Goal: Transaction & Acquisition: Purchase product/service

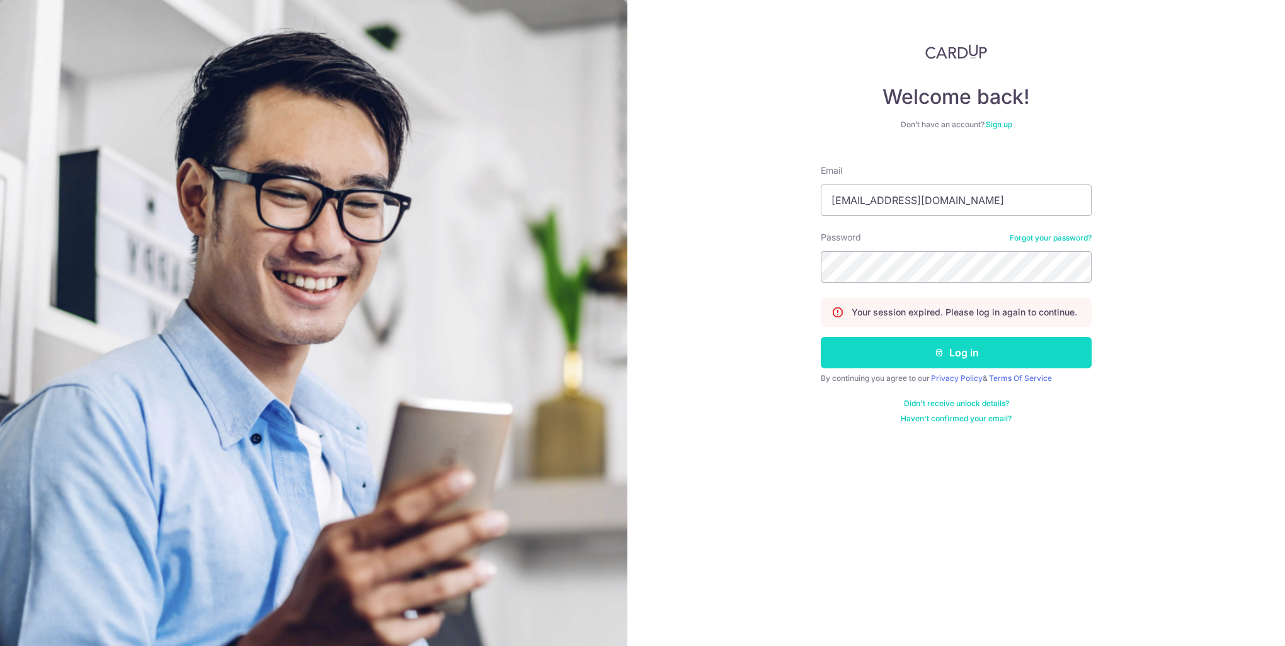
click at [946, 355] on button "Log in" at bounding box center [956, 353] width 271 height 32
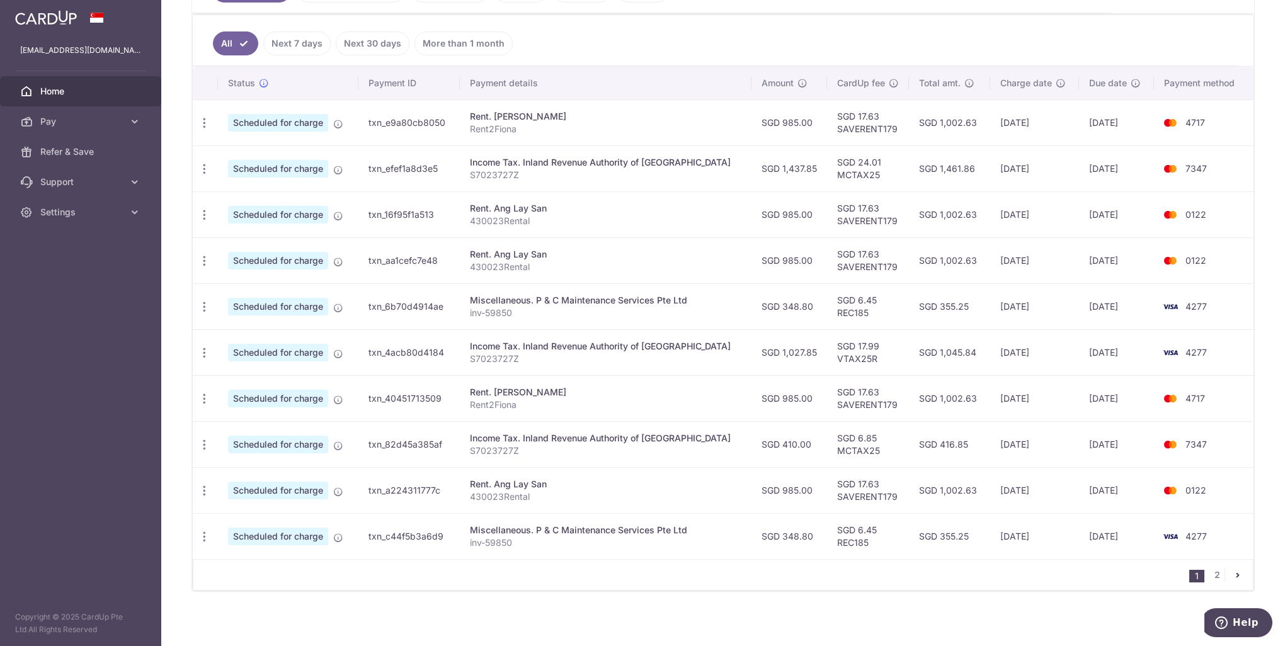
scroll to position [324, 0]
click at [1210, 568] on link "2" at bounding box center [1217, 573] width 15 height 15
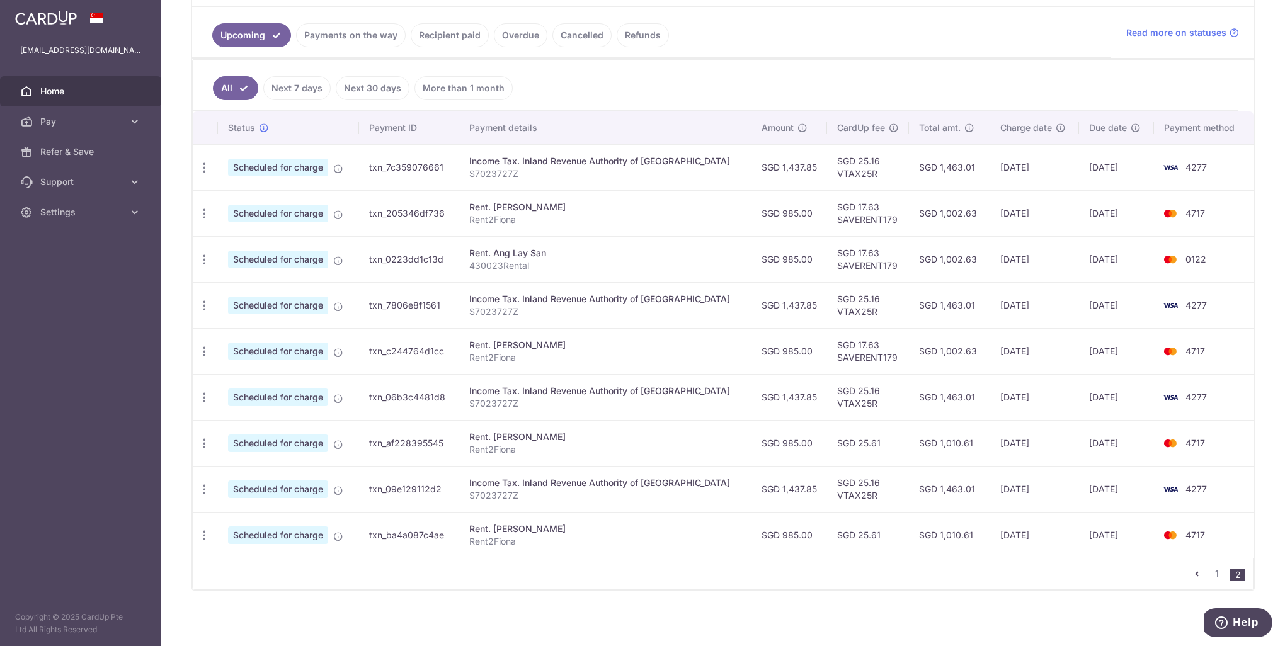
scroll to position [89, 0]
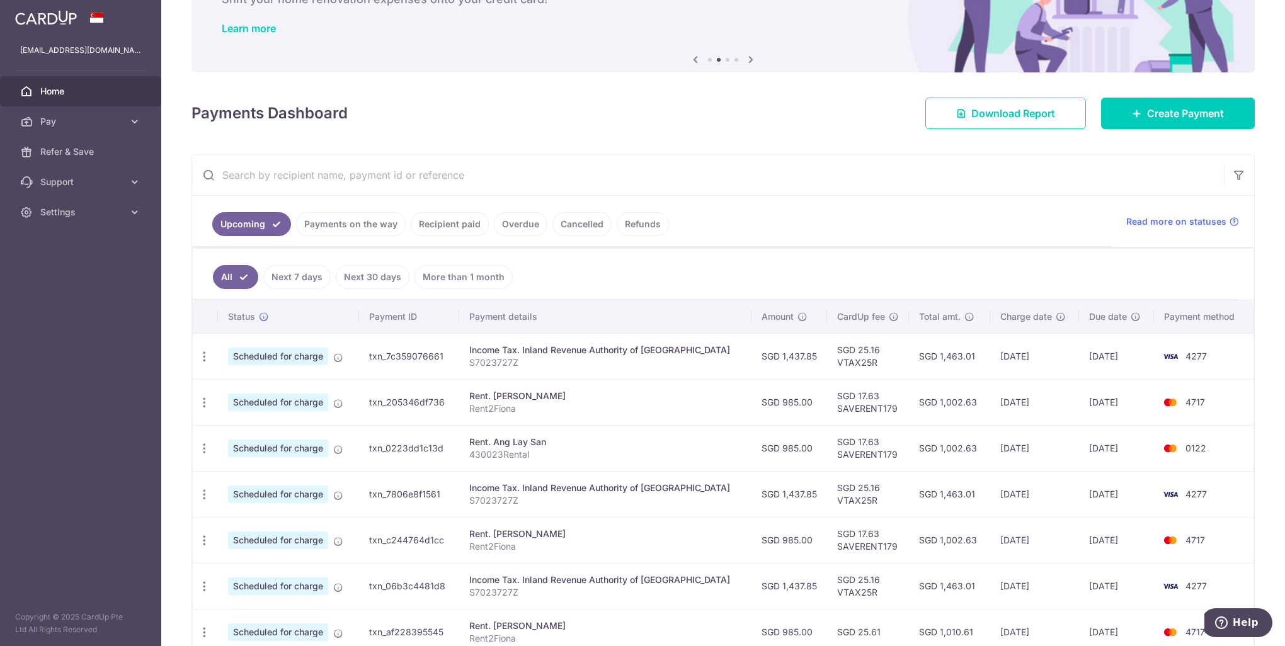
click at [60, 96] on span "Home" at bounding box center [81, 91] width 83 height 13
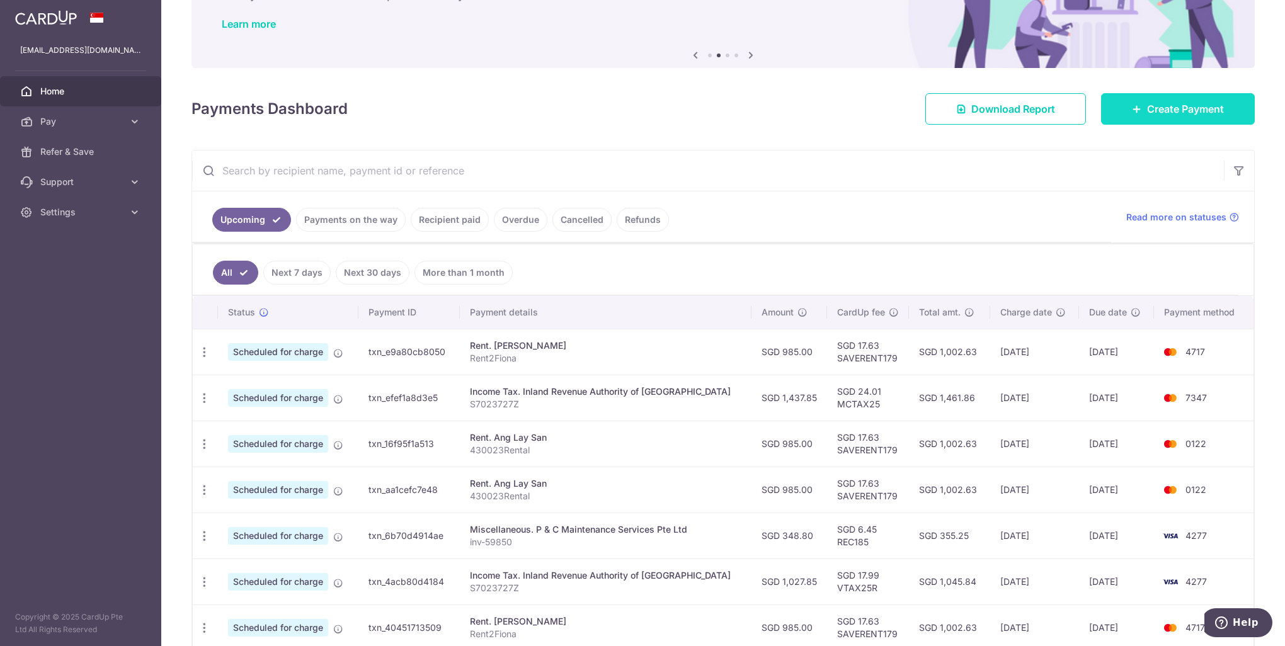
scroll to position [78, 0]
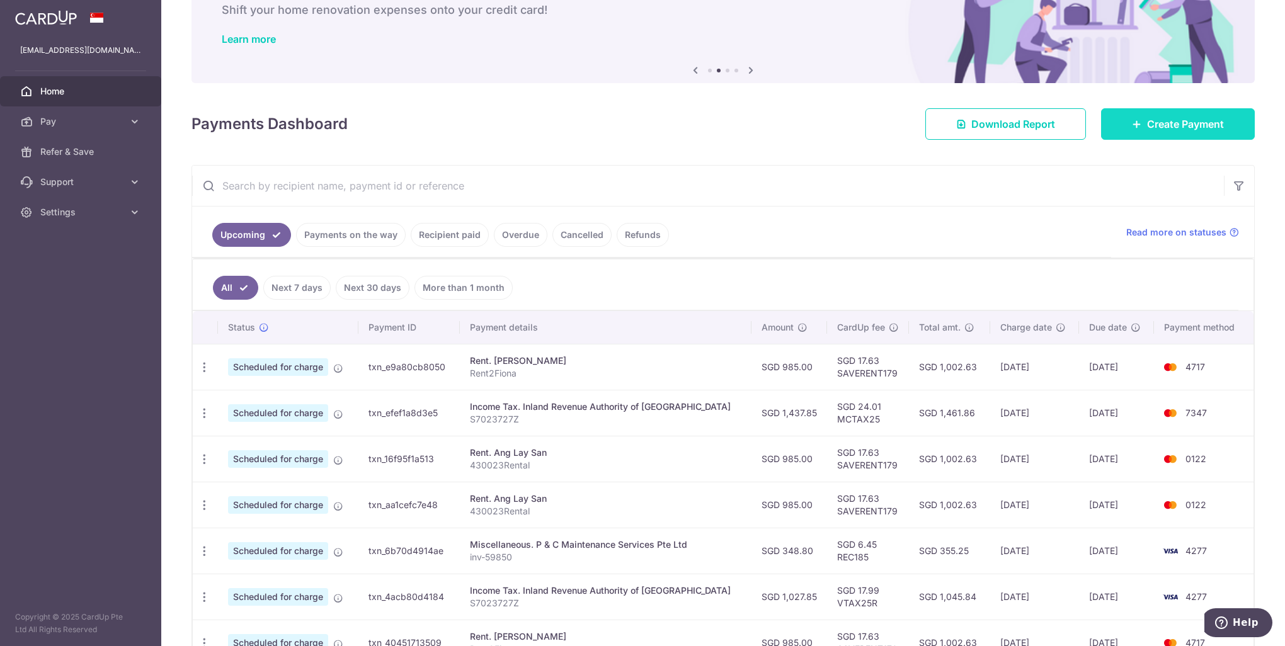
click at [1147, 122] on span "Create Payment" at bounding box center [1185, 124] width 77 height 15
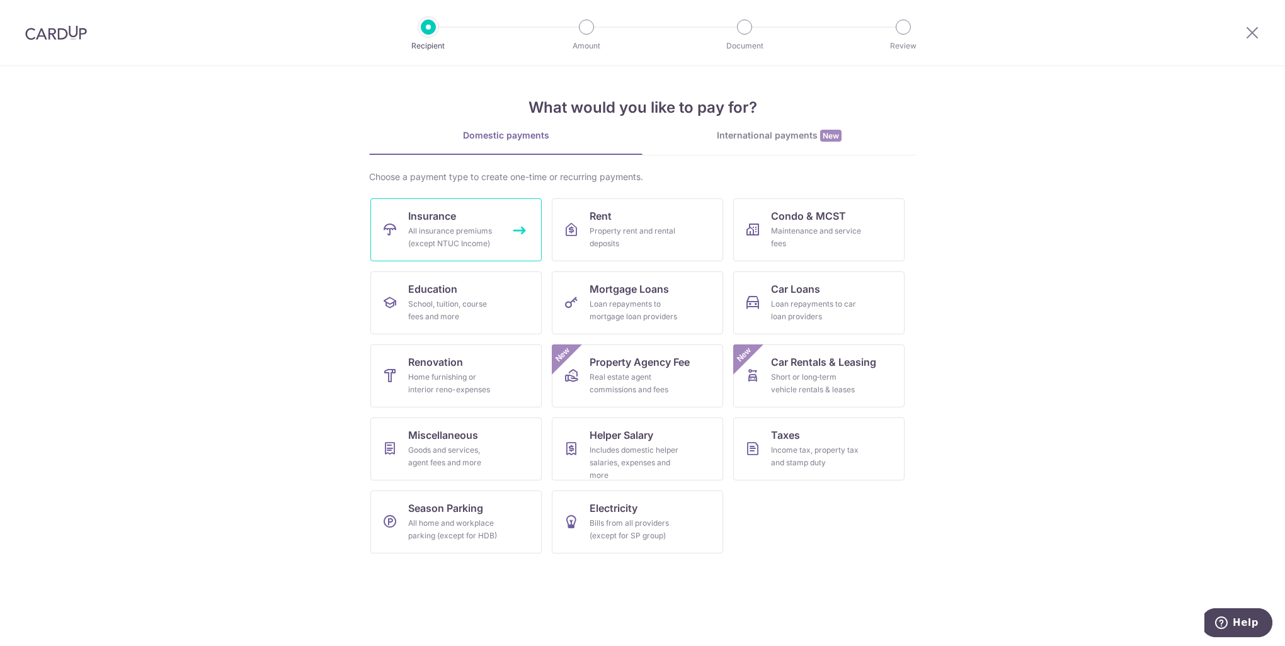
drag, startPoint x: 473, startPoint y: 238, endPoint x: 484, endPoint y: 250, distance: 17.0
click at [473, 238] on div "All insurance premiums (except NTUC Income)" at bounding box center [453, 237] width 91 height 25
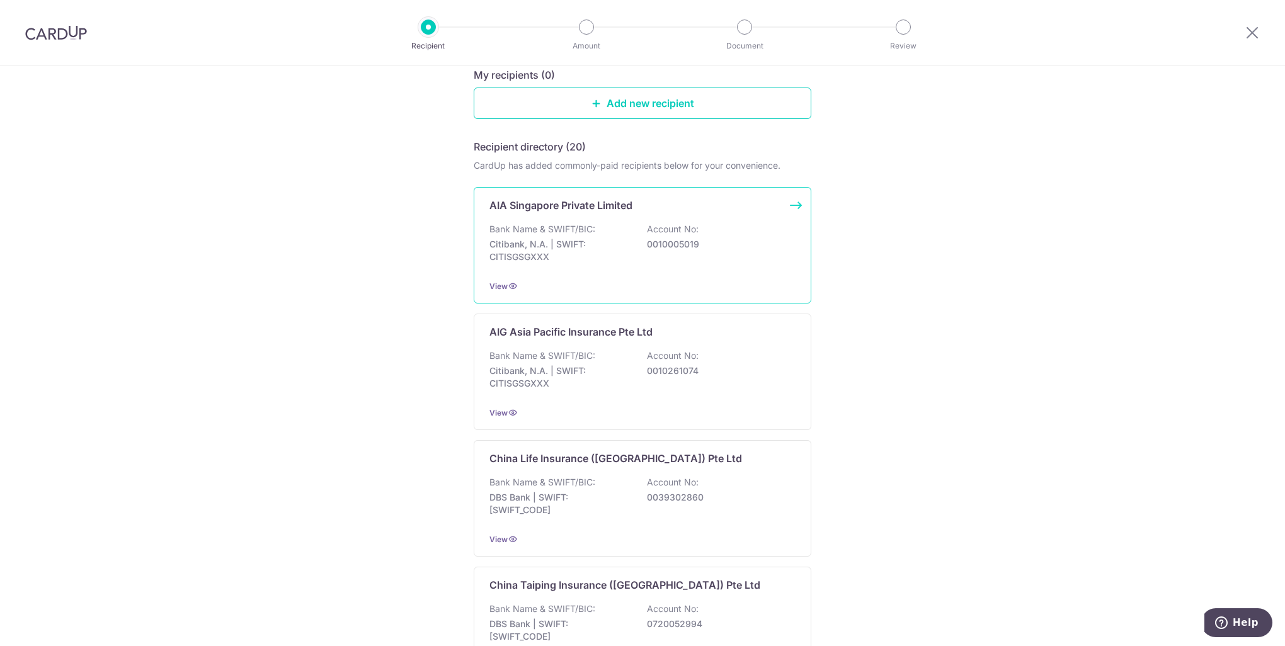
scroll to position [63, 0]
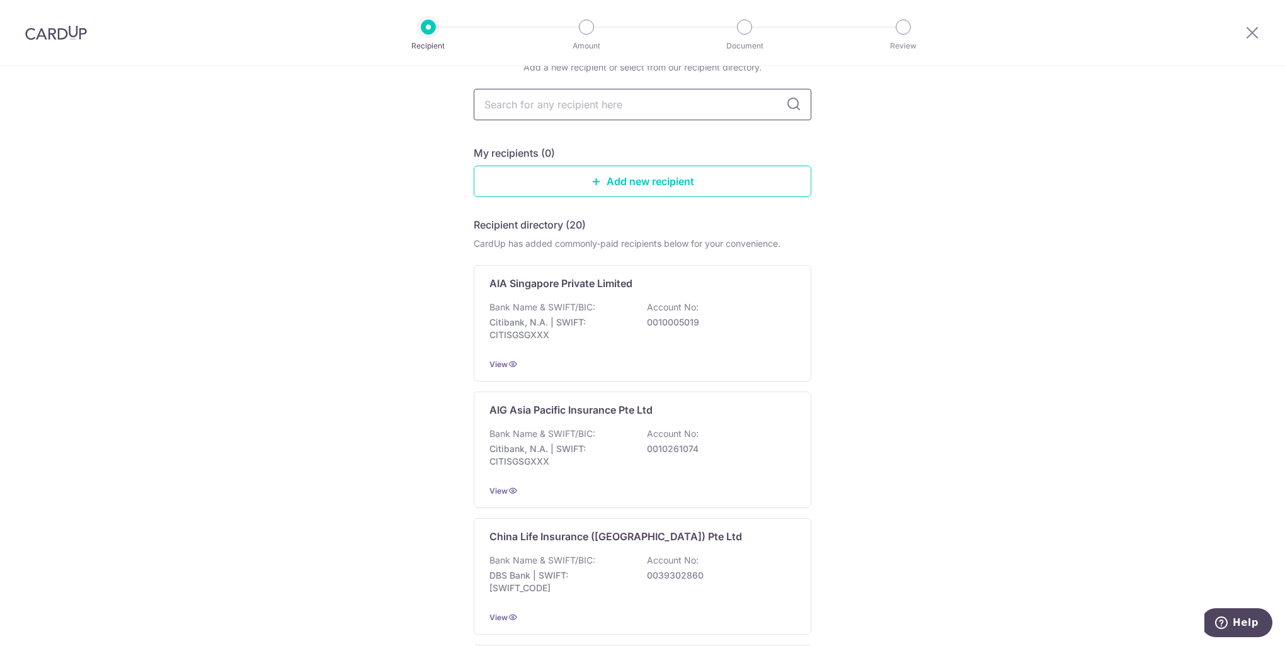
click at [514, 103] on input "text" at bounding box center [643, 105] width 338 height 32
type input "di"
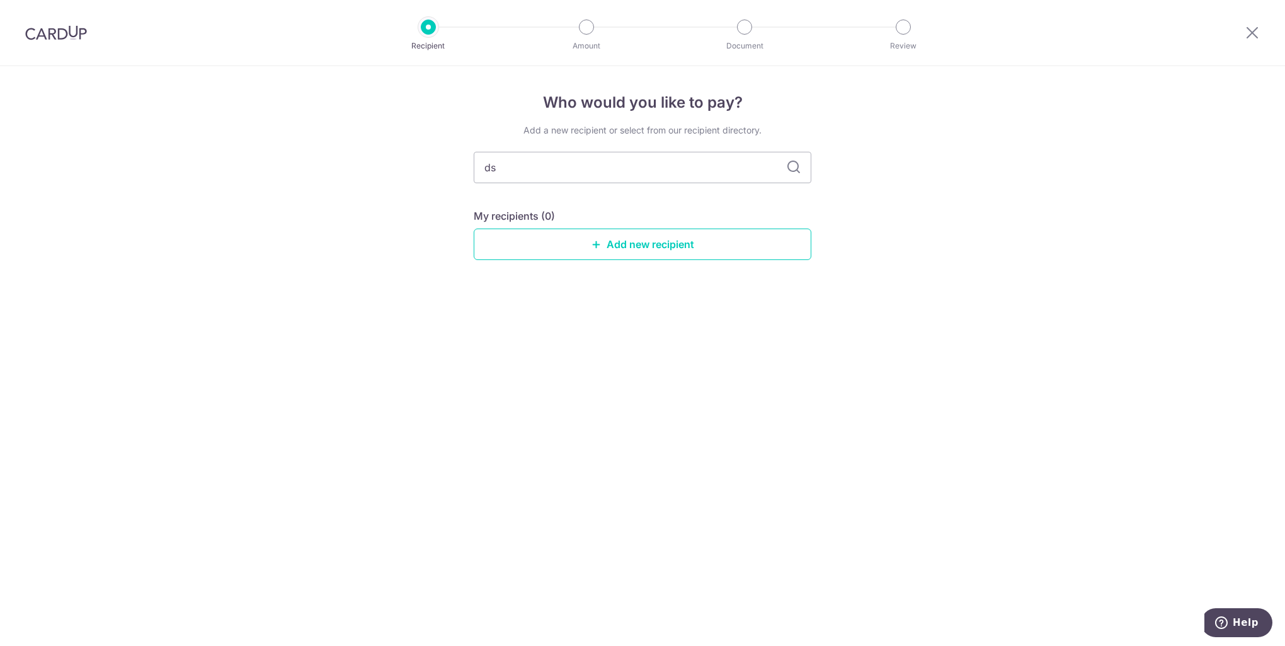
type input "d"
type input "g"
type input "sing"
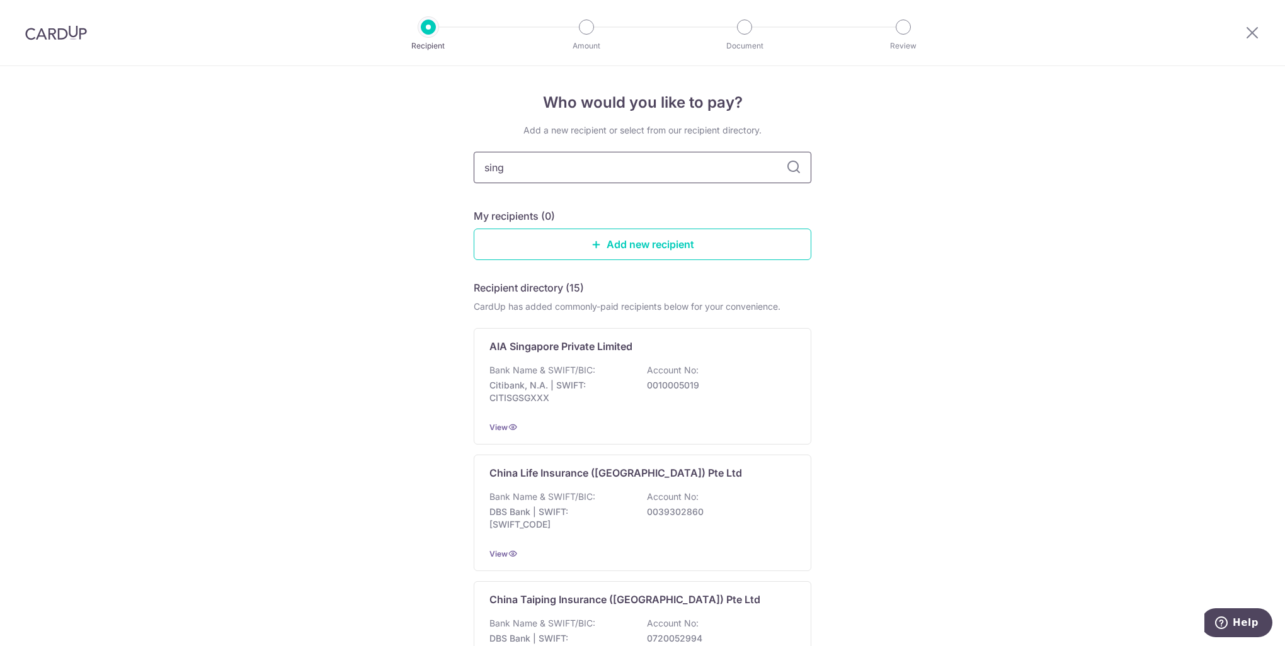
click at [524, 175] on input "sing" at bounding box center [643, 168] width 338 height 32
type input "SINGLIFE"
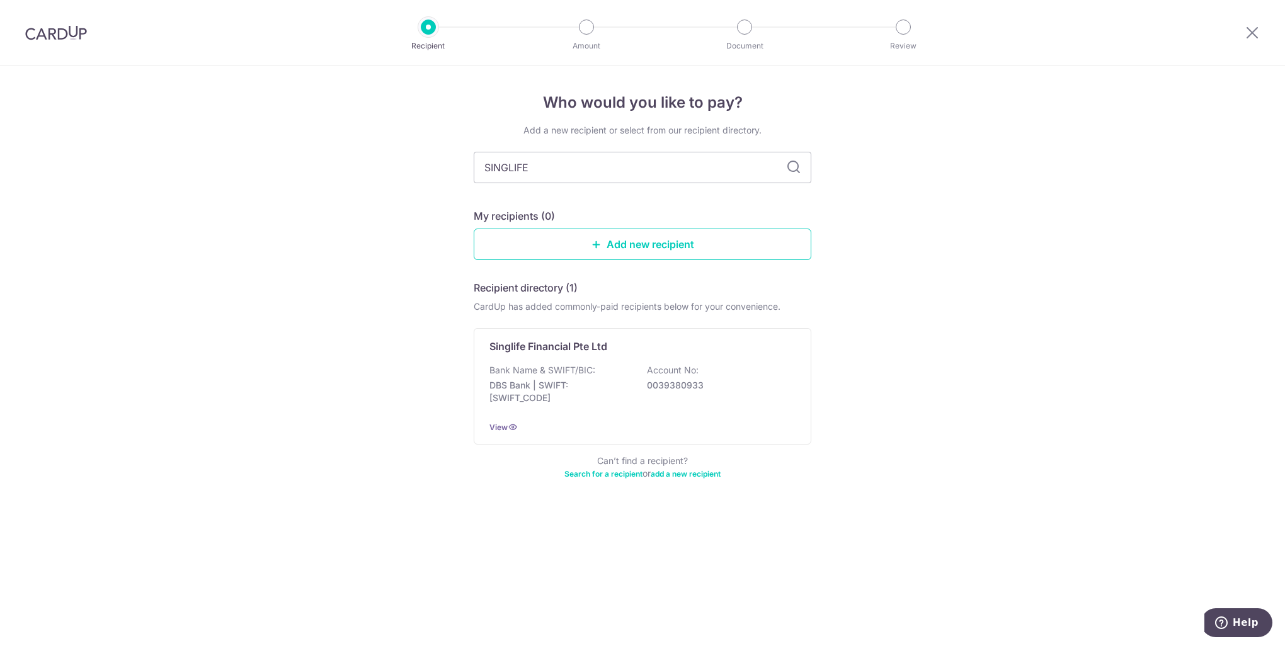
click at [790, 168] on icon at bounding box center [793, 167] width 15 height 15
click at [563, 350] on p "Singlife Financial Pte Ltd" at bounding box center [549, 346] width 118 height 15
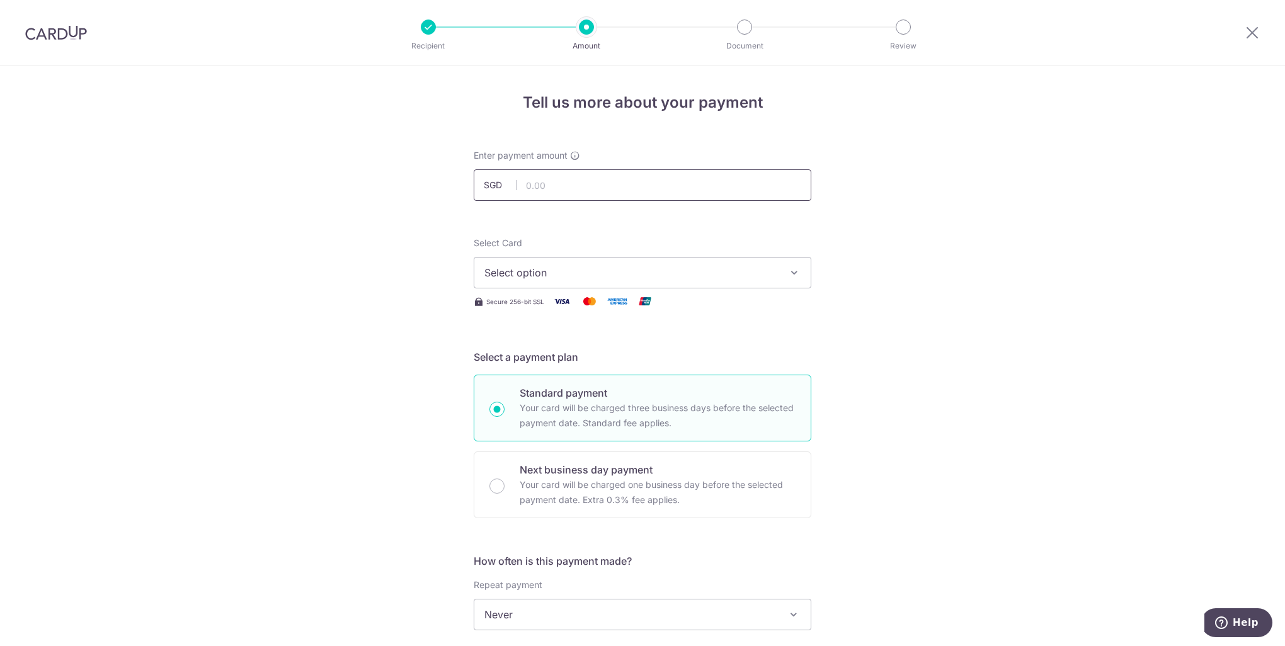
click at [567, 183] on input "text" at bounding box center [643, 185] width 338 height 32
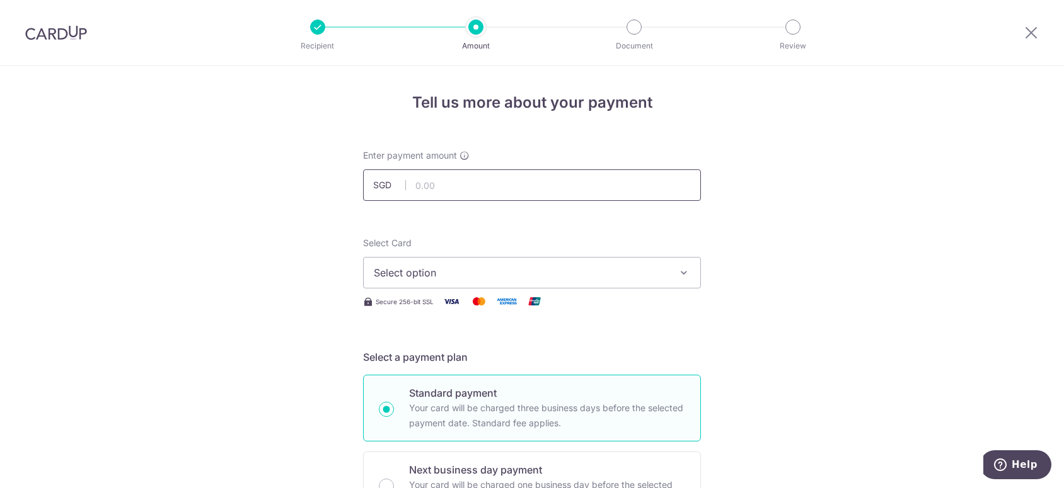
click at [468, 185] on input "text" at bounding box center [532, 185] width 338 height 32
paste input "$1,153.00"
click at [451, 264] on button "Select option" at bounding box center [532, 273] width 338 height 32
type input "1,153.00"
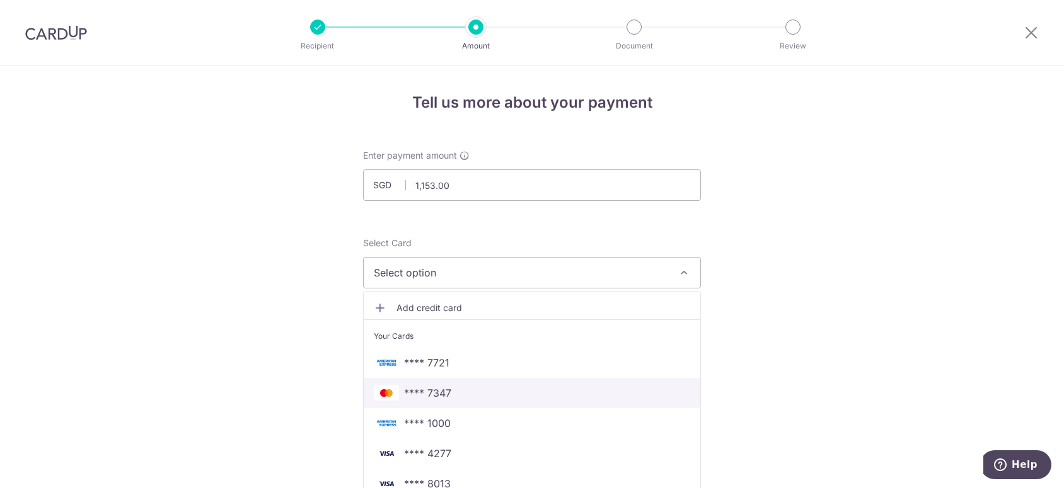
click at [431, 394] on span "**** 7347" at bounding box center [427, 393] width 47 height 15
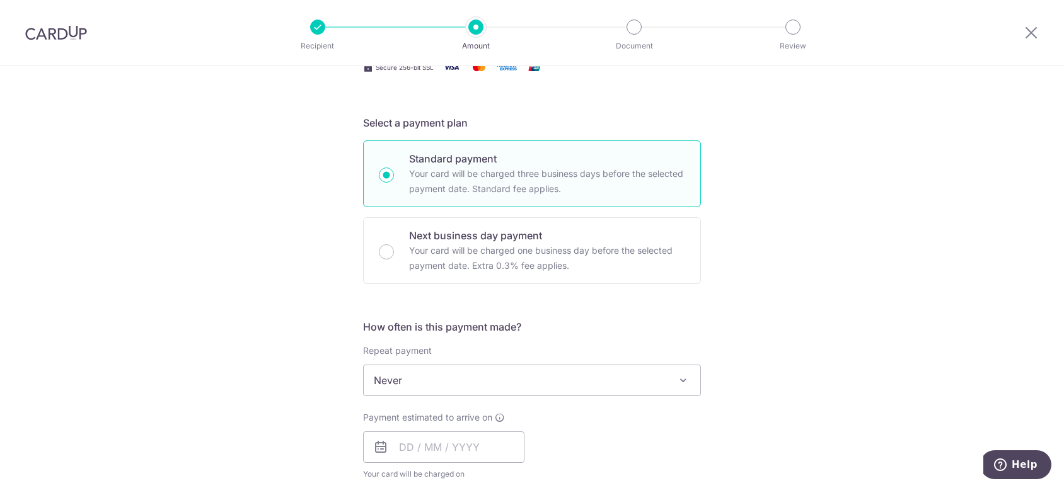
scroll to position [252, 0]
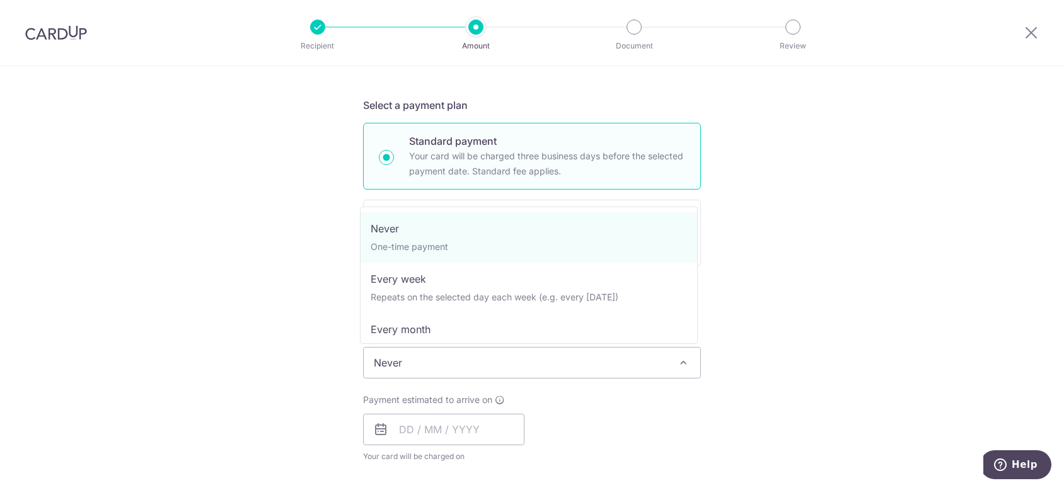
click at [476, 364] on span "Never" at bounding box center [532, 363] width 336 height 30
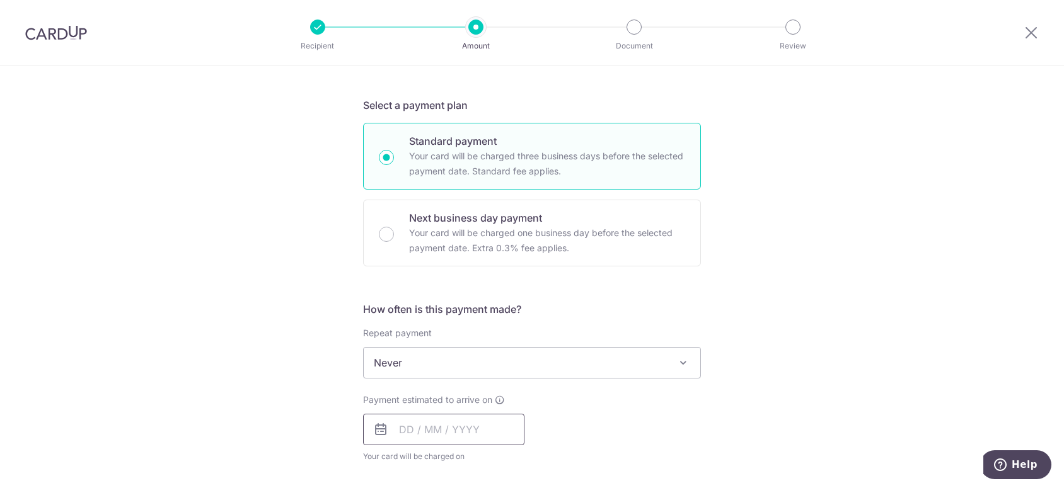
click at [431, 415] on input "text" at bounding box center [443, 430] width 161 height 32
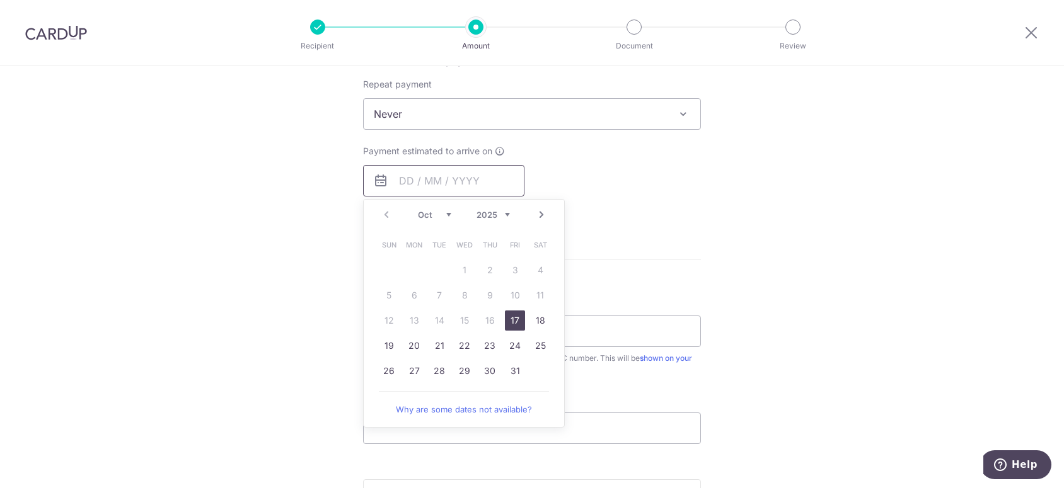
scroll to position [504, 0]
click at [408, 369] on link "27" at bounding box center [414, 368] width 20 height 20
type input "27/10/2025"
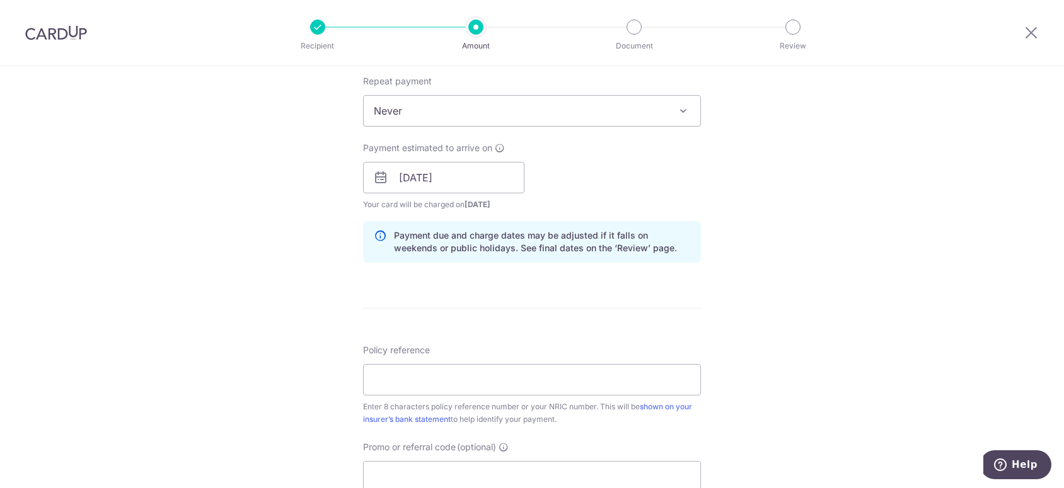
click at [773, 244] on div "Tell us more about your payment Enter payment amount SGD 1,153.00 1153.00 Selec…" at bounding box center [532, 157] width 1064 height 1191
click at [454, 370] on input "Policy reference" at bounding box center [532, 380] width 338 height 32
type input "S7023727Z"
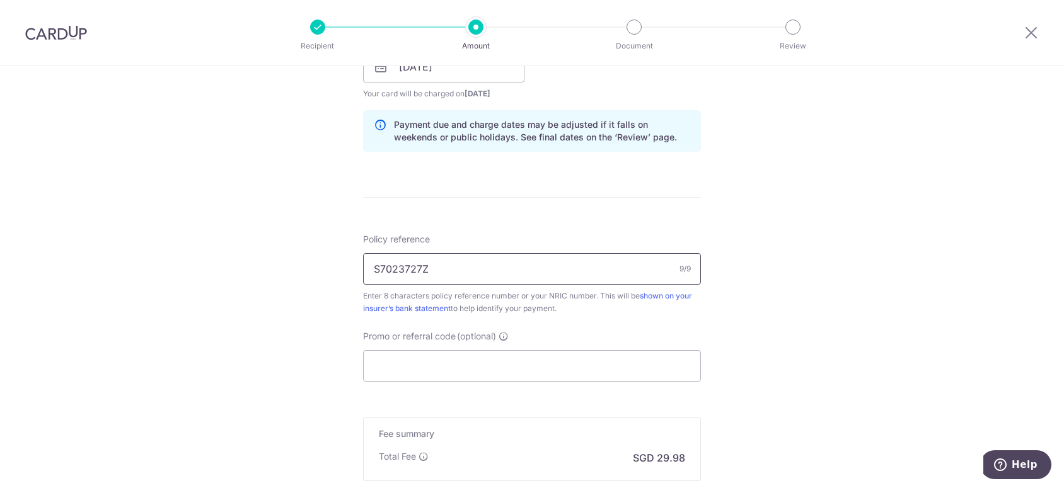
scroll to position [630, 0]
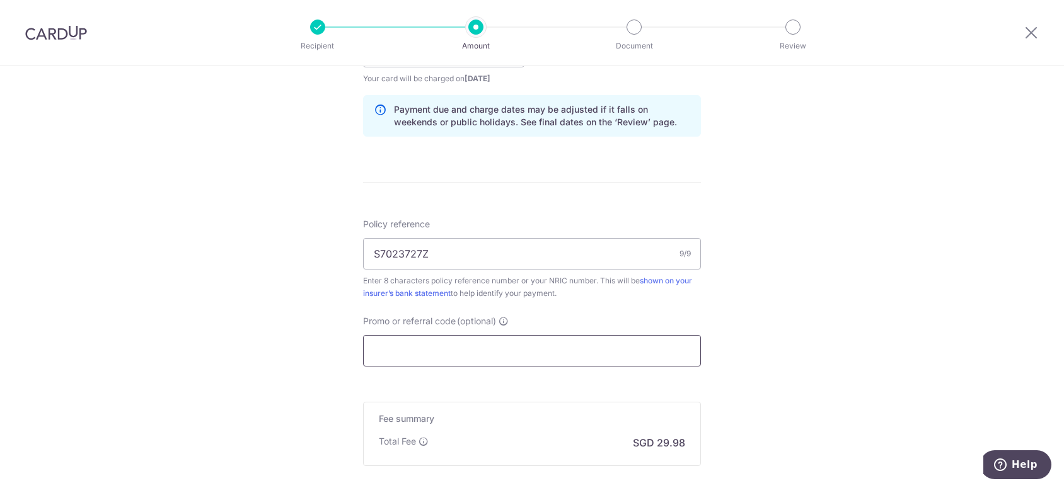
click at [511, 350] on input "Promo or referral code (optional)" at bounding box center [532, 351] width 338 height 32
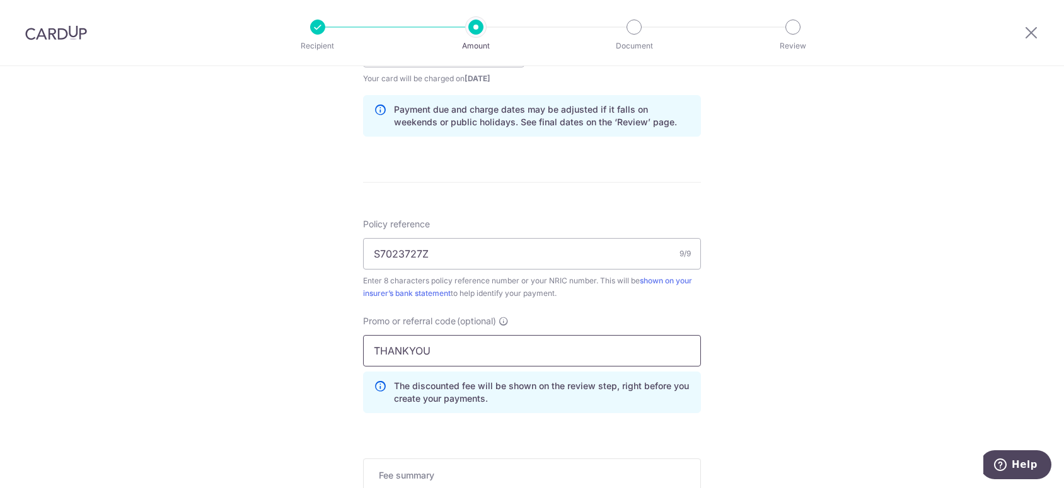
scroll to position [756, 0]
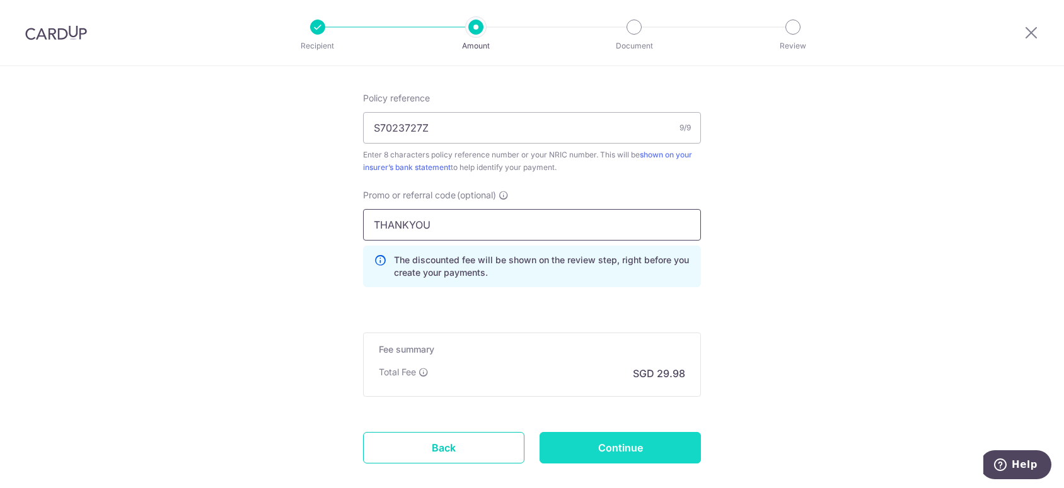
type input "THANKYOU"
click at [639, 440] on input "Continue" at bounding box center [619, 448] width 161 height 32
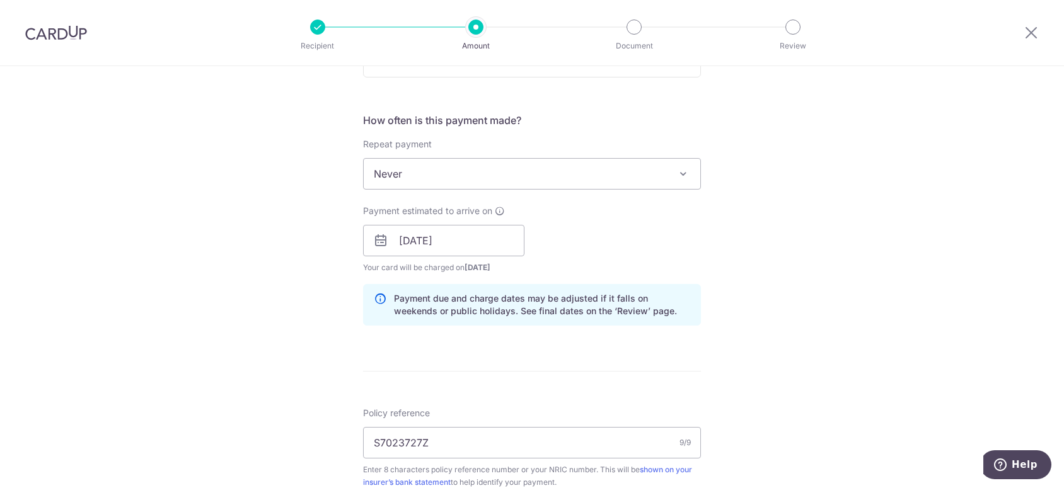
scroll to position [189, 0]
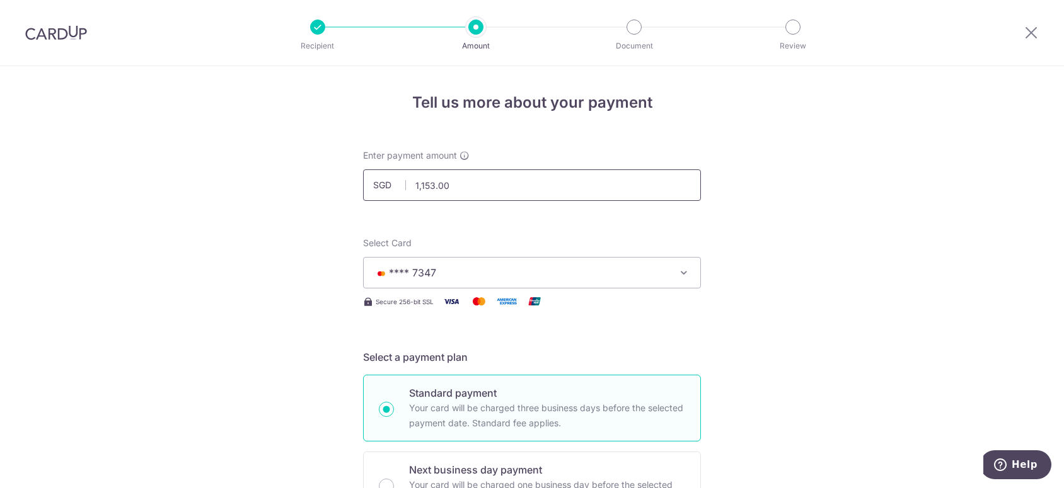
click at [427, 184] on input "1,153.00" at bounding box center [532, 185] width 338 height 32
type input "1,154.00"
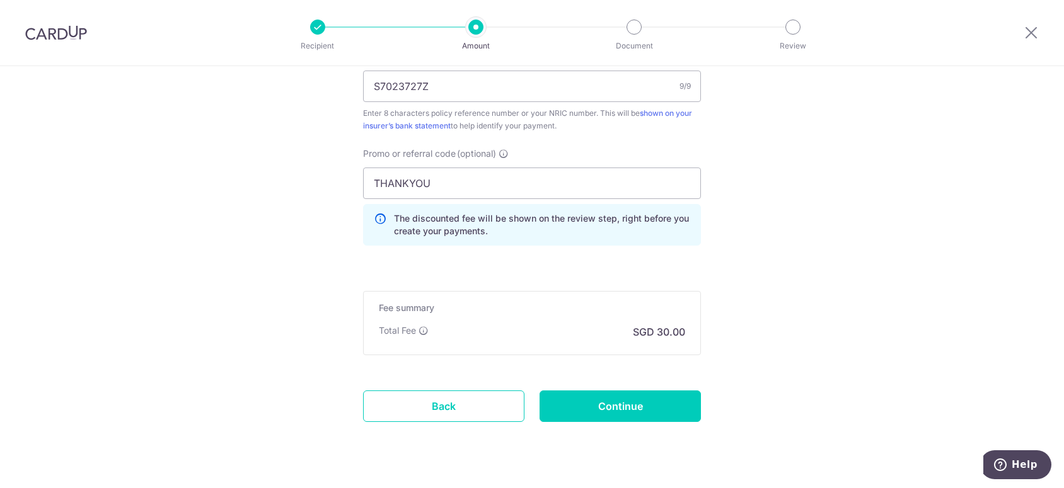
scroll to position [819, 0]
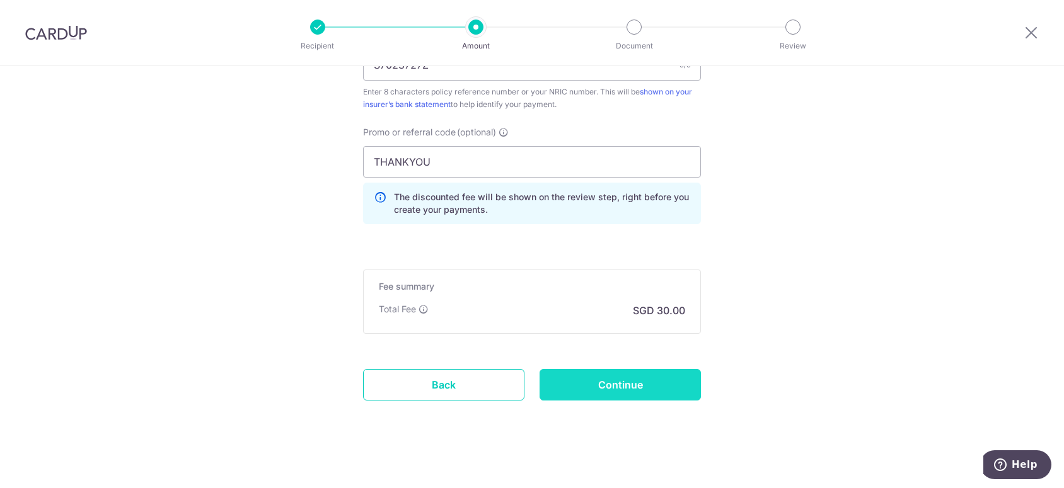
click at [645, 383] on input "Continue" at bounding box center [619, 385] width 161 height 32
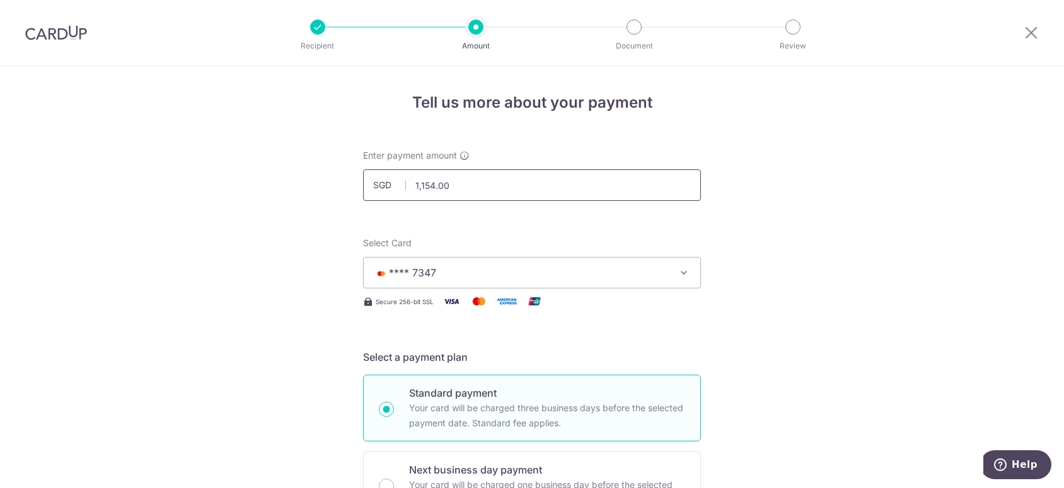
click at [433, 186] on input "1,154.00" at bounding box center [532, 185] width 338 height 32
click at [483, 185] on input "115500" at bounding box center [532, 185] width 338 height 32
click at [431, 188] on input "1,155.00" at bounding box center [532, 185] width 338 height 32
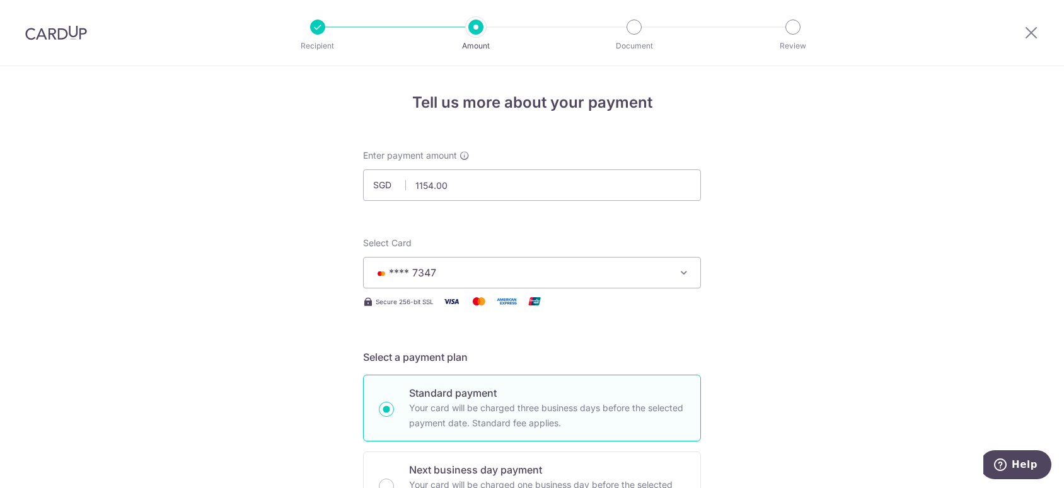
type input "1,154.00"
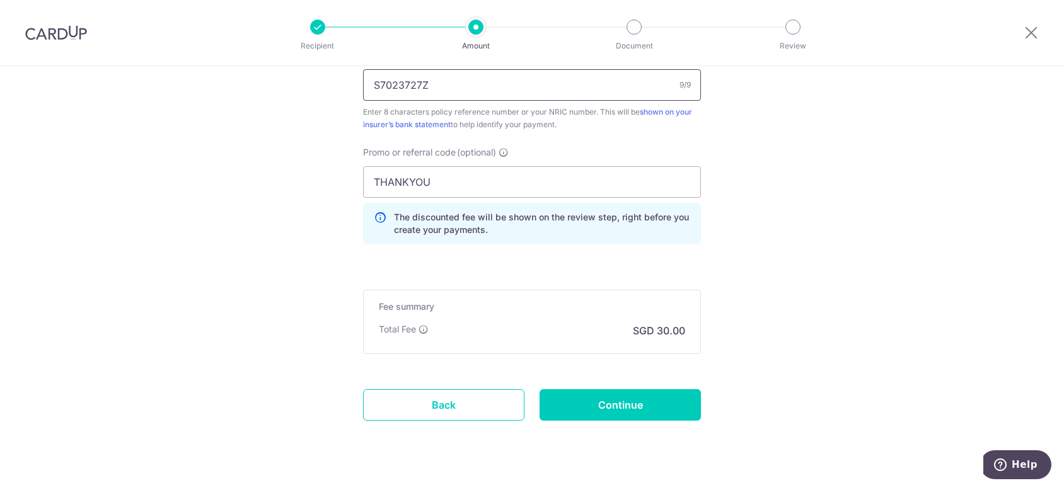
scroll to position [819, 0]
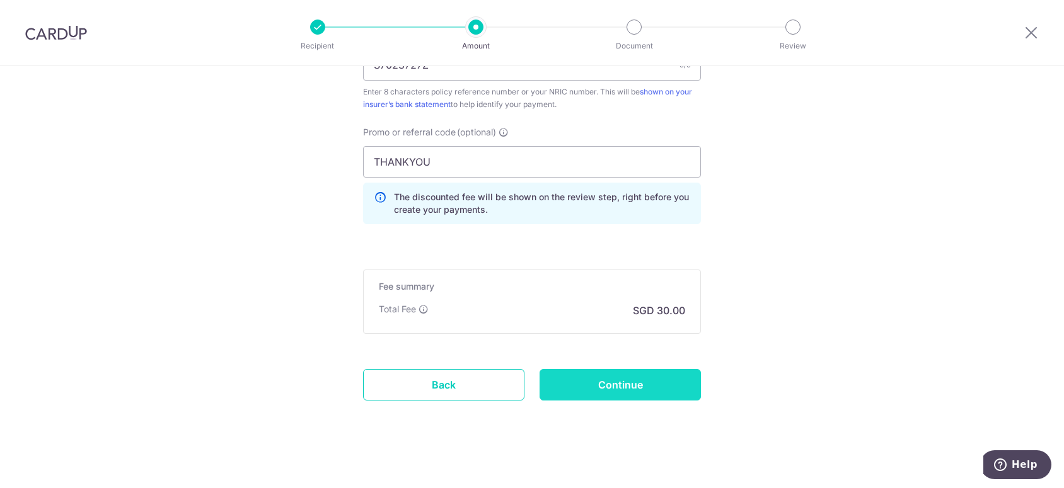
click at [635, 379] on input "Continue" at bounding box center [619, 385] width 161 height 32
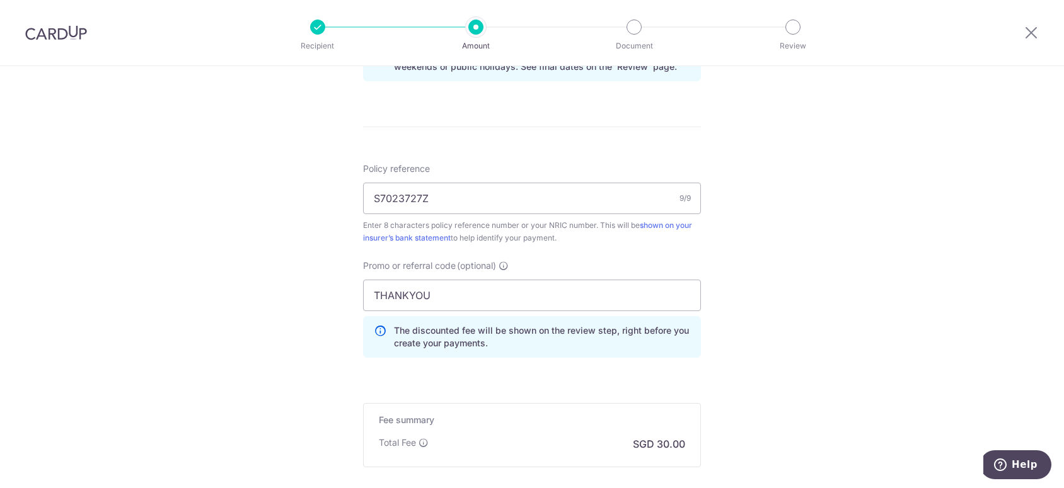
scroll to position [630, 0]
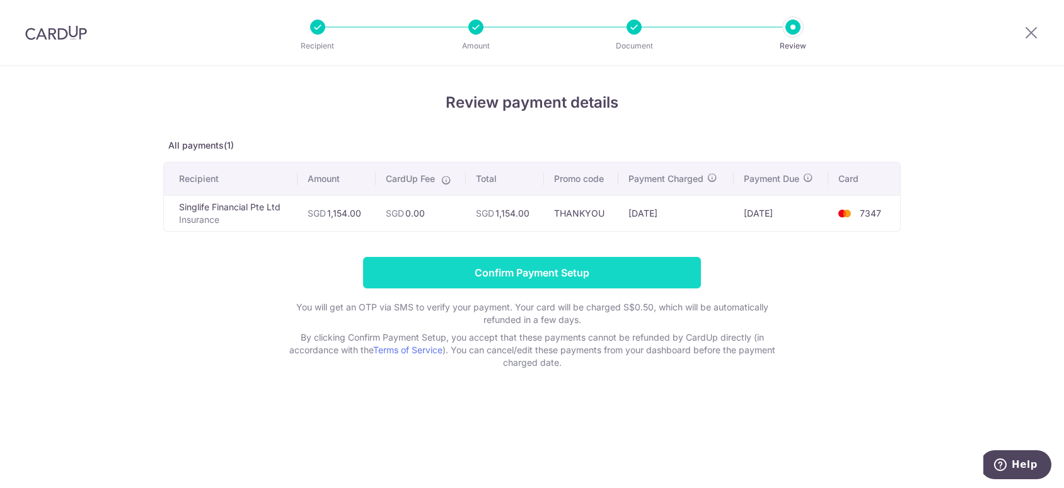
click at [524, 272] on input "Confirm Payment Setup" at bounding box center [532, 273] width 338 height 32
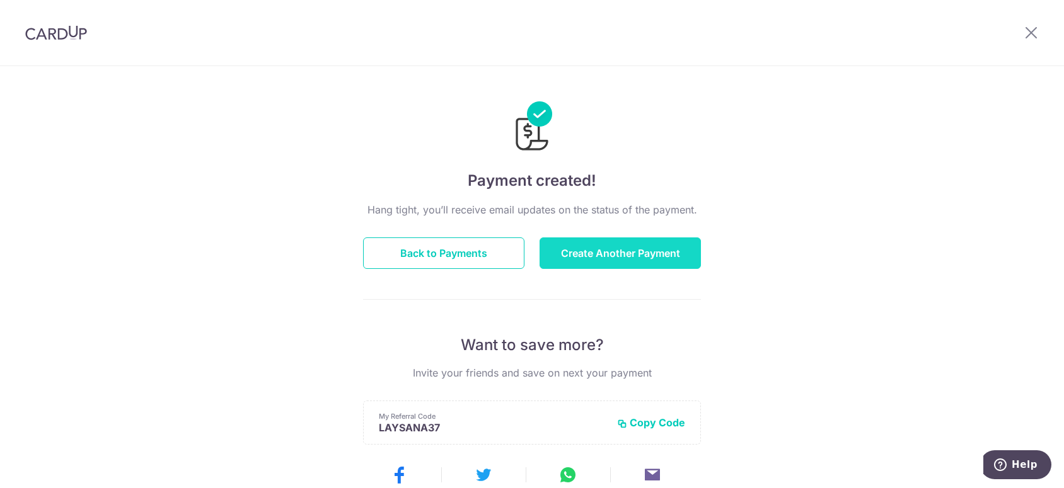
click at [590, 255] on button "Create Another Payment" at bounding box center [619, 254] width 161 height 32
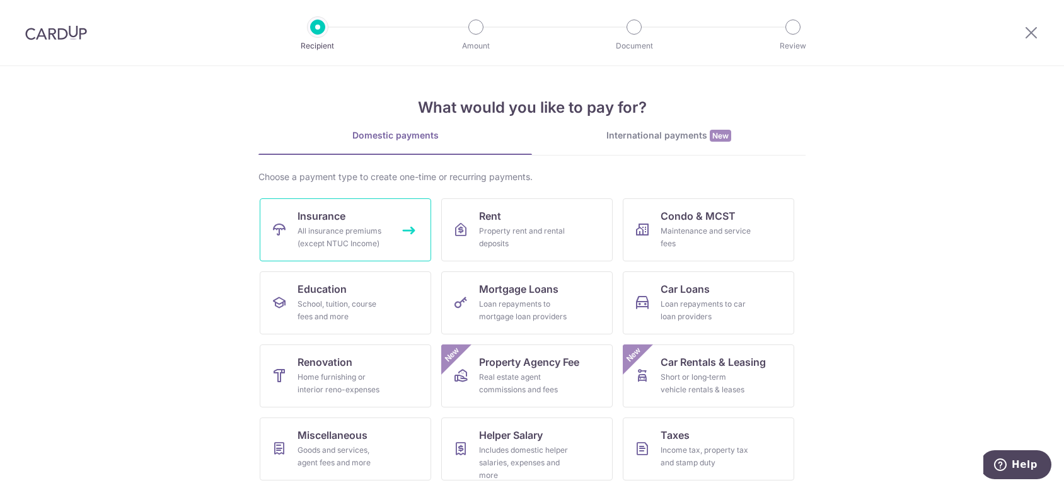
click at [343, 236] on div "All insurance premiums (except NTUC Income)" at bounding box center [342, 237] width 91 height 25
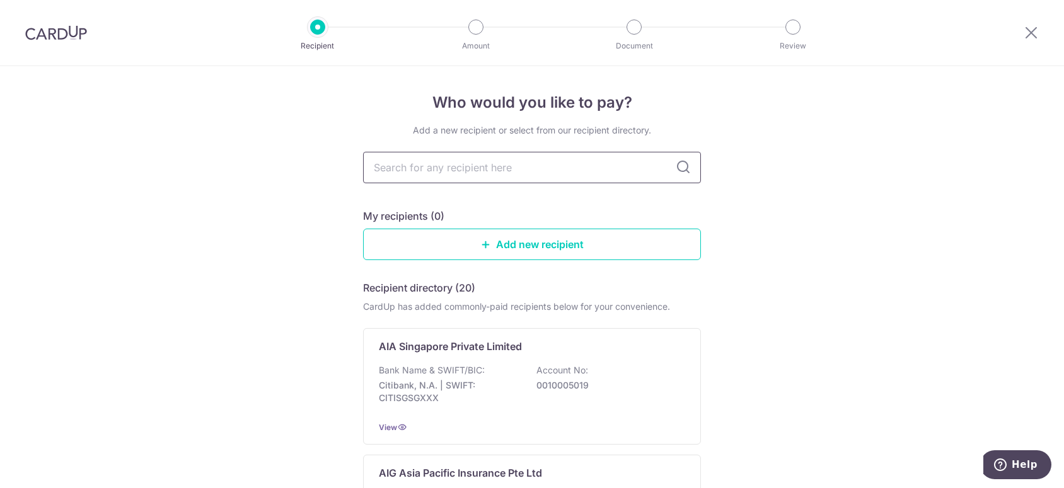
click at [443, 167] on input "text" at bounding box center [532, 168] width 338 height 32
type input "singlife"
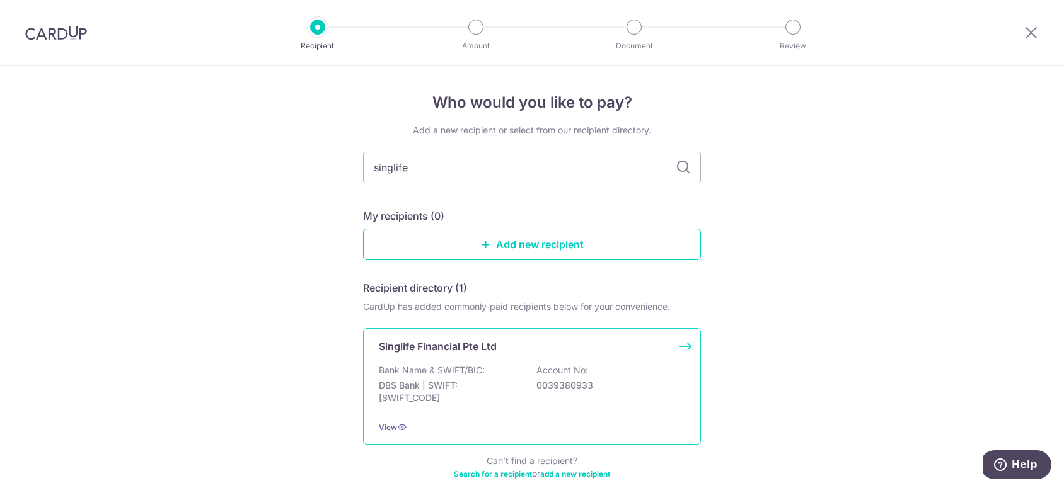
click at [442, 391] on p "DBS Bank | SWIFT: DBSSSGSGXXX" at bounding box center [449, 391] width 141 height 25
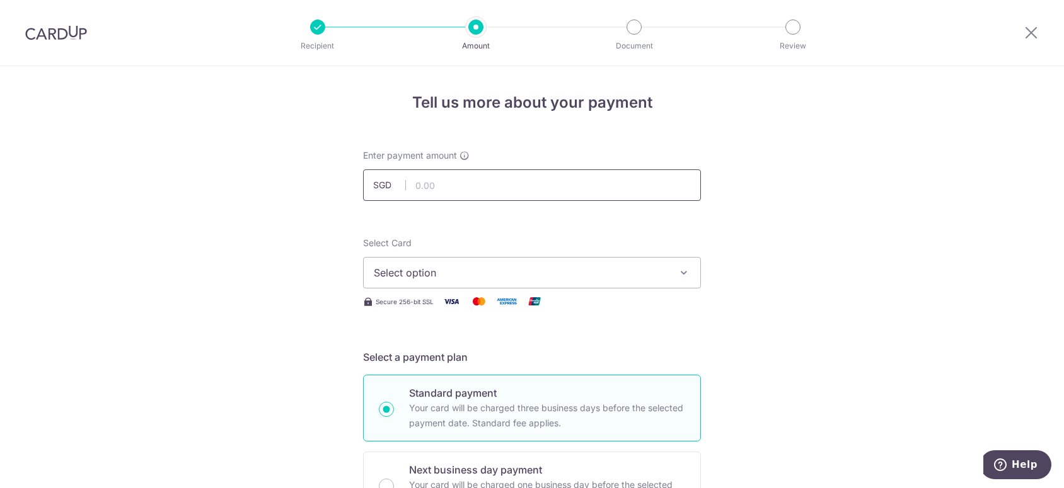
click at [439, 185] on input "text" at bounding box center [532, 185] width 338 height 32
type input "337.00"
click at [513, 264] on button "Select option" at bounding box center [532, 273] width 338 height 32
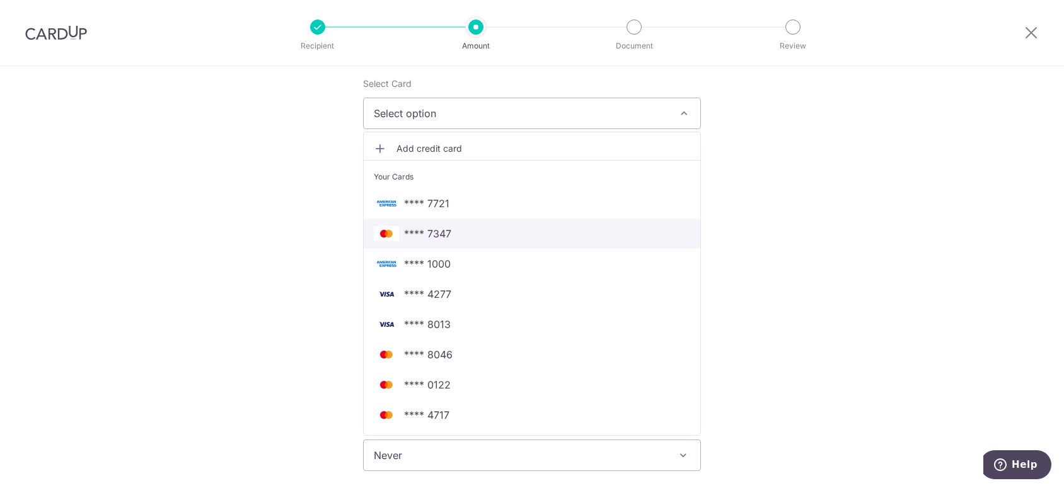
scroll to position [189, 0]
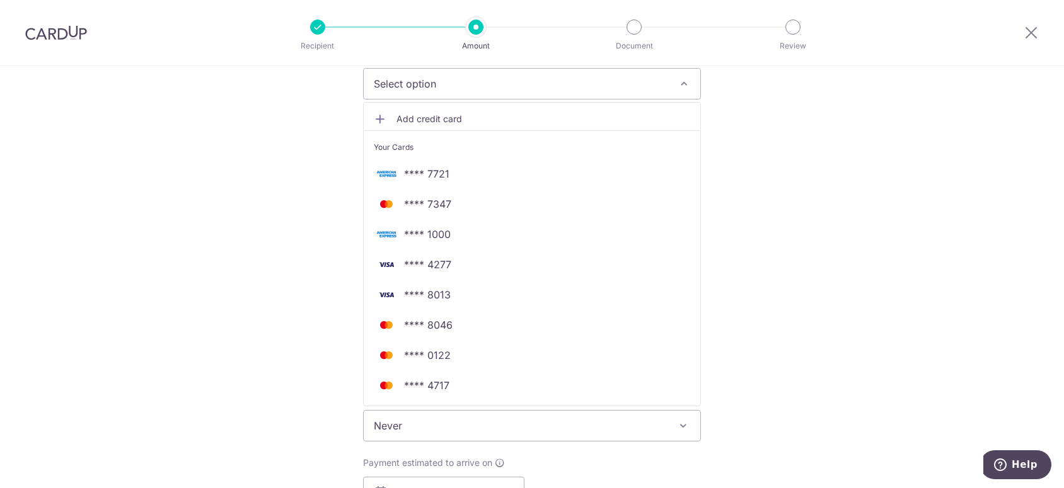
click at [427, 114] on span "Add credit card" at bounding box center [543, 119] width 294 height 13
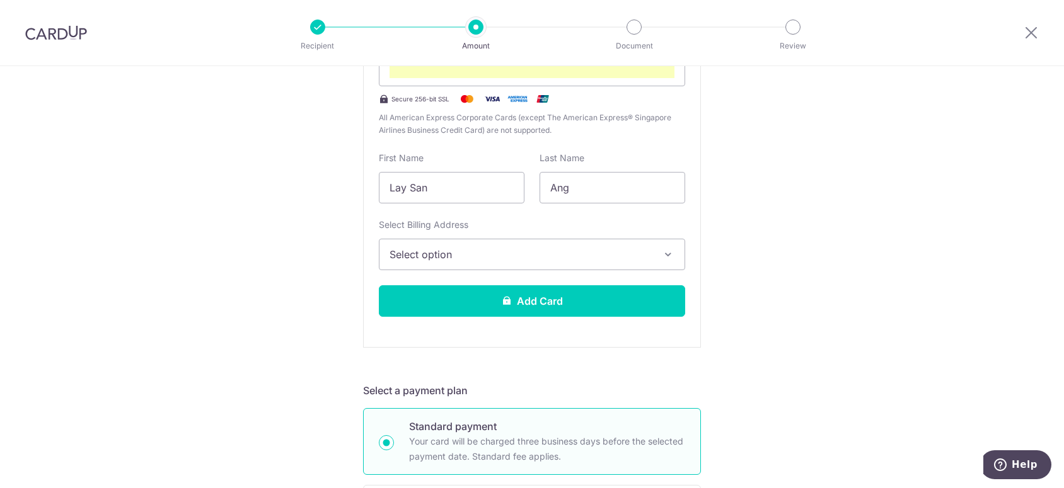
scroll to position [315, 0]
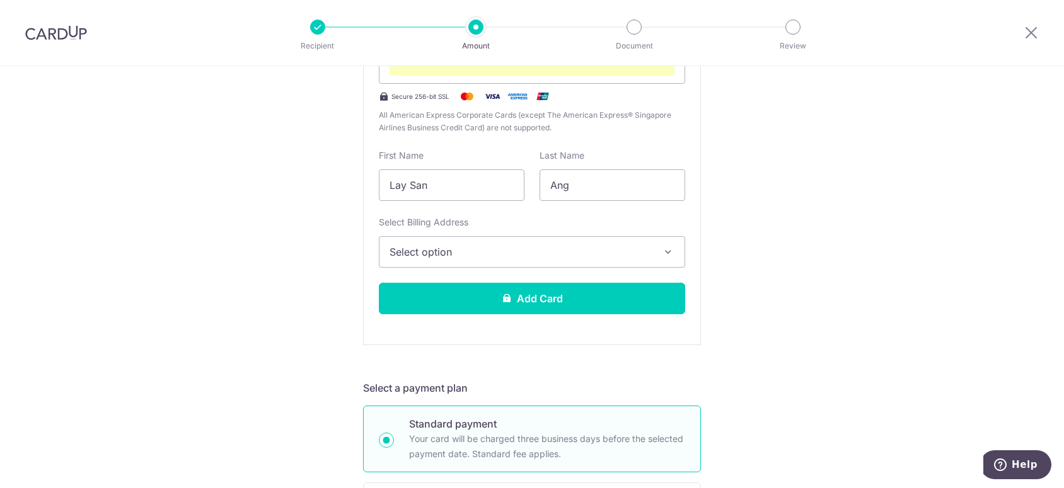
click at [504, 251] on span "Select option" at bounding box center [520, 251] width 262 height 15
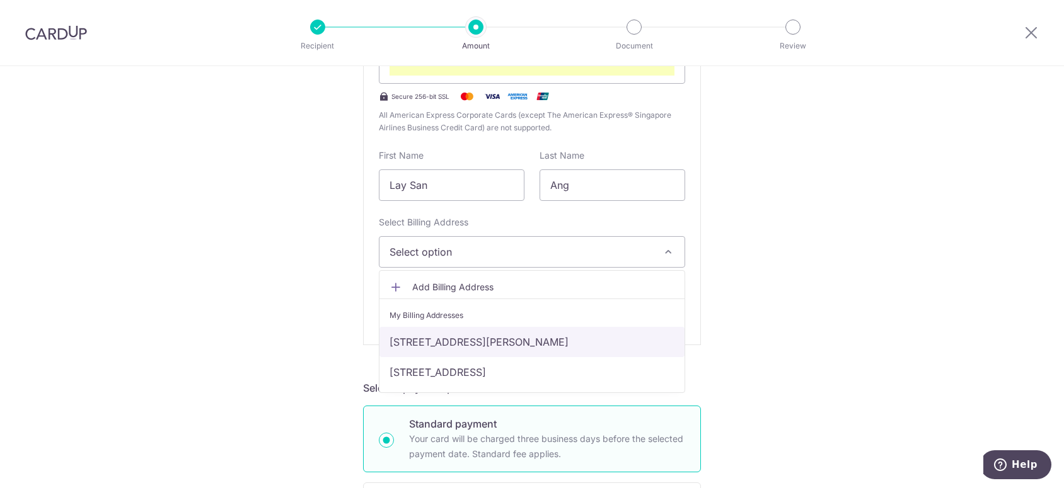
click at [477, 338] on link "Block 23 HAIG ROAD, 16-24, Singapore, Singapore-430023" at bounding box center [531, 342] width 305 height 30
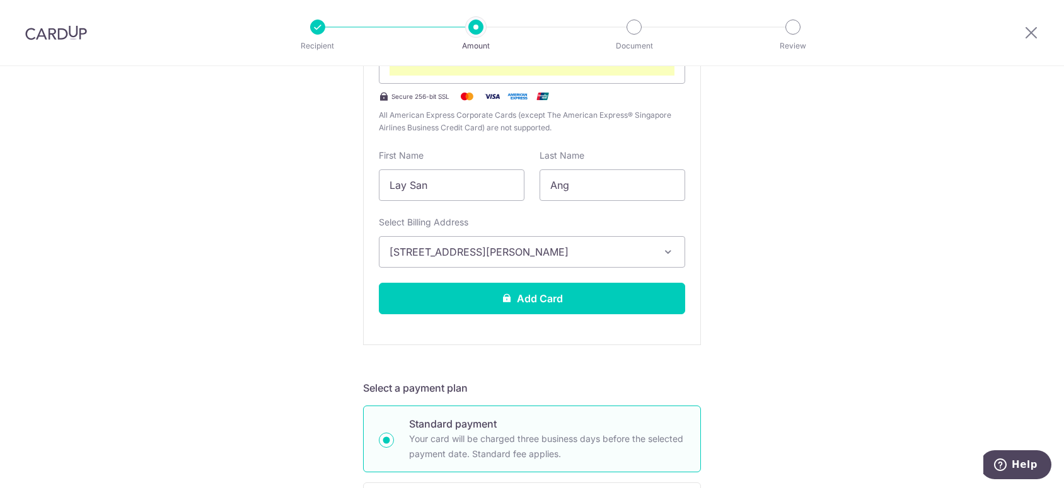
click at [740, 353] on div "Tell us more about your payment Enter payment amount SGD 337.00 337.00 Select C…" at bounding box center [532, 494] width 1064 height 1486
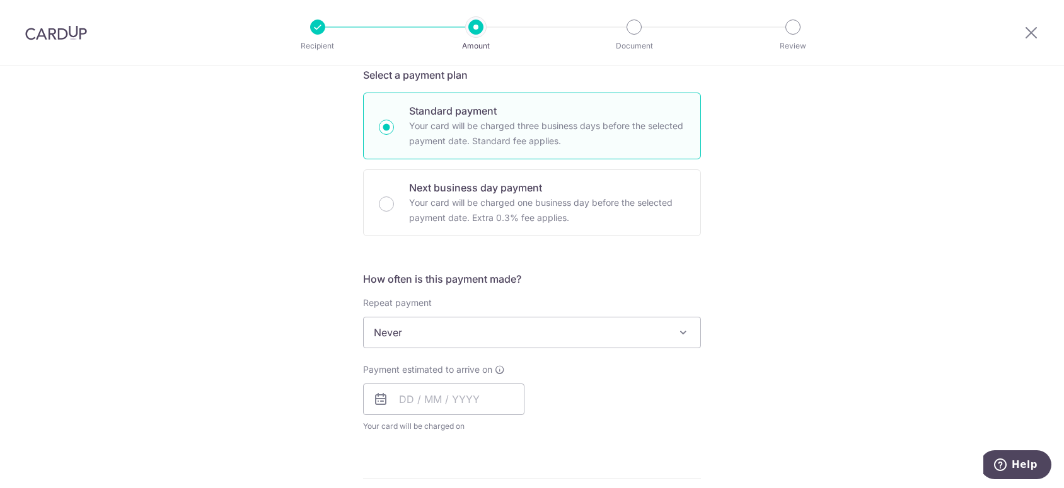
scroll to position [630, 0]
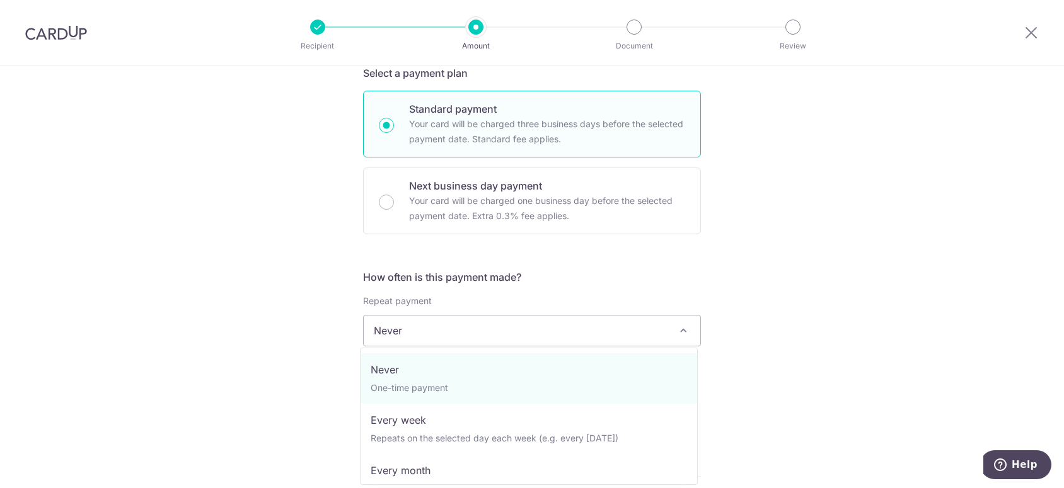
click at [499, 333] on span "Never" at bounding box center [532, 331] width 336 height 30
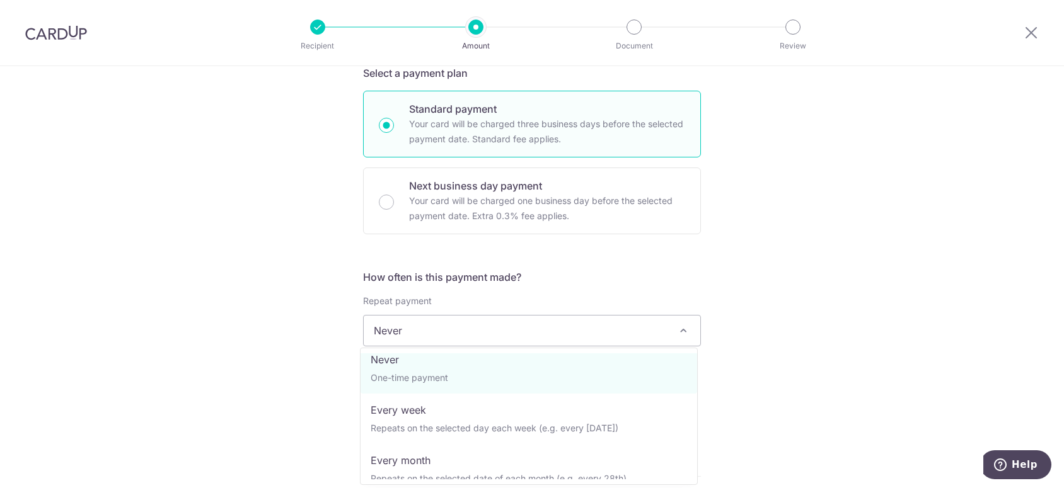
scroll to position [0, 0]
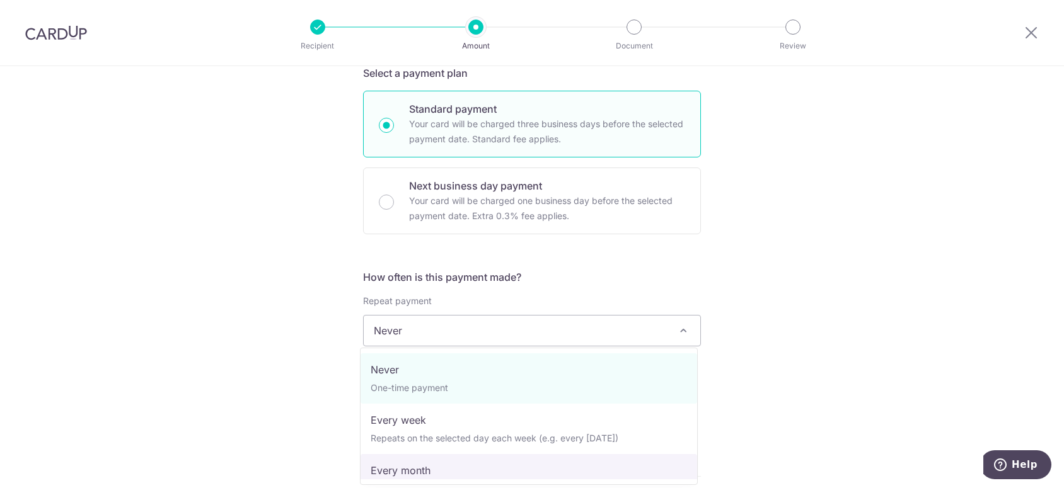
select select "3"
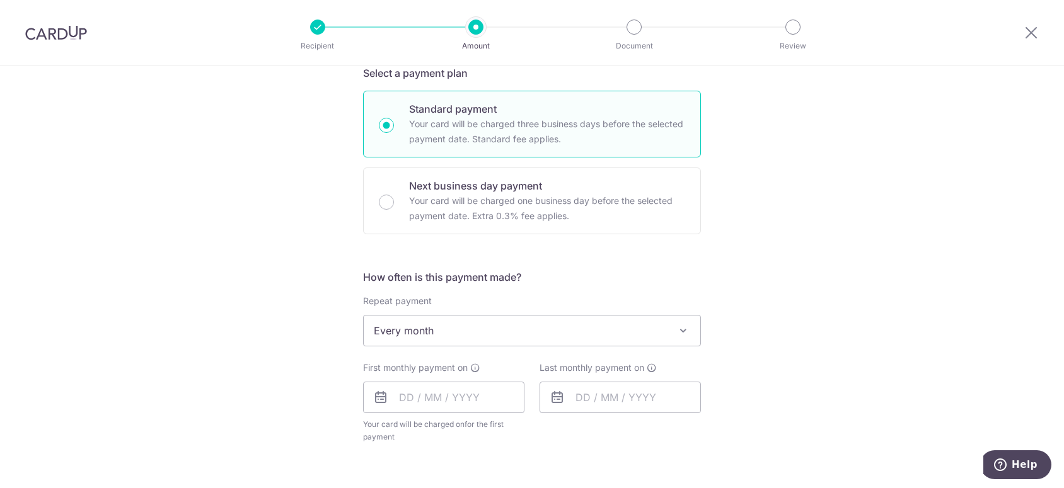
click at [754, 343] on div "Tell us more about your payment Enter payment amount SGD 337.00 337.00 Select C…" at bounding box center [532, 185] width 1064 height 1498
click at [420, 399] on input "text" at bounding box center [443, 398] width 161 height 32
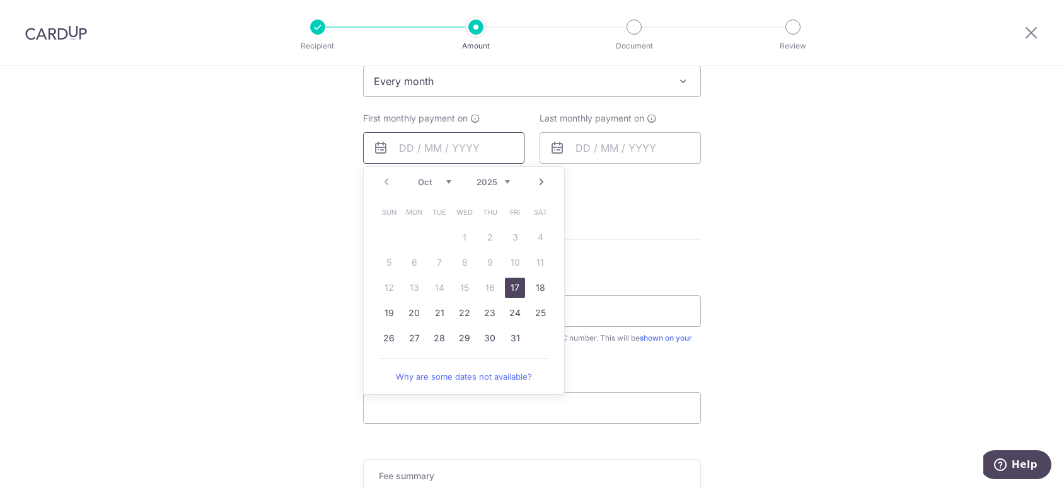
scroll to position [882, 0]
click at [411, 333] on link "27" at bounding box center [414, 336] width 20 height 20
type input "27/10/2025"
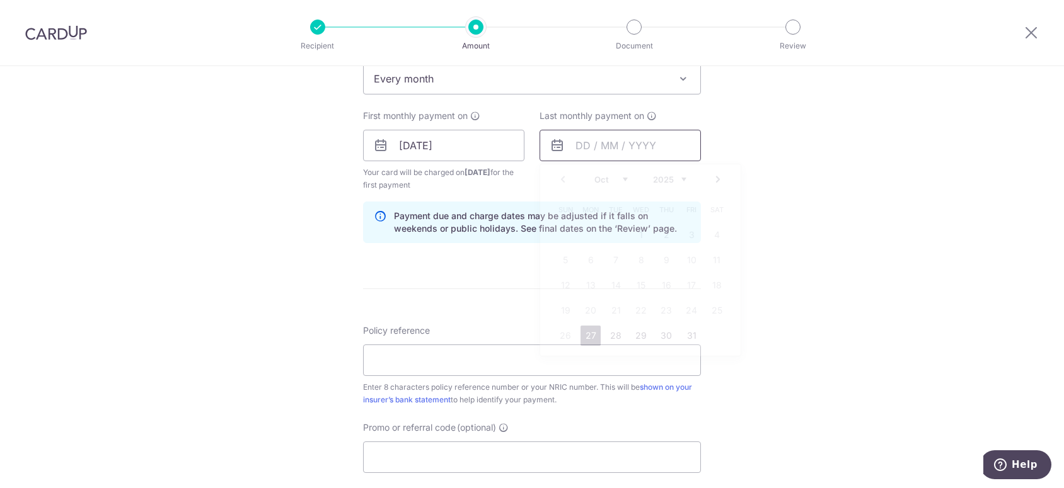
click at [590, 142] on input "text" at bounding box center [619, 146] width 161 height 32
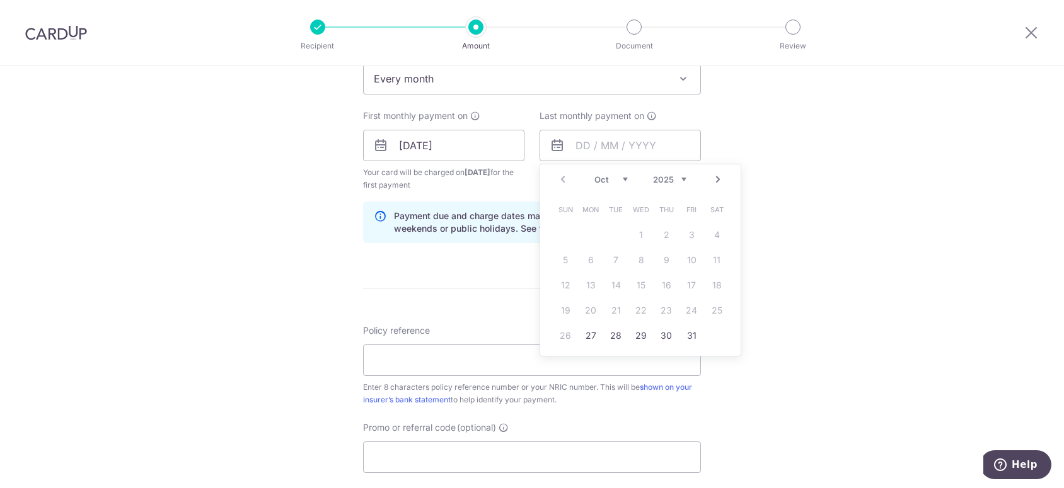
click at [620, 175] on select "Oct Nov Dec" at bounding box center [610, 180] width 33 height 10
click at [563, 353] on link "30" at bounding box center [565, 361] width 20 height 20
type input "30/11/2025"
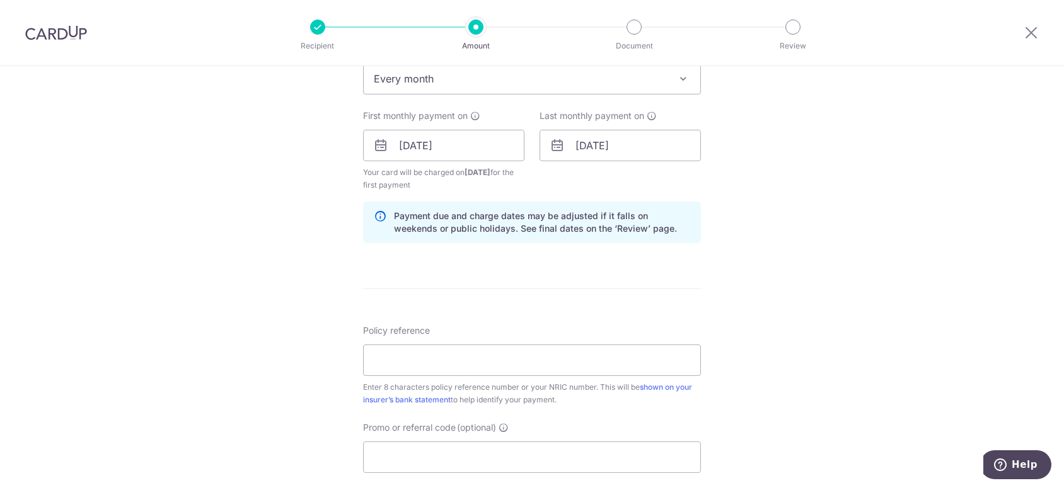
click at [534, 366] on input "Policy reference" at bounding box center [532, 361] width 338 height 32
type input "S7023727Z"
type input "THANKYOU"
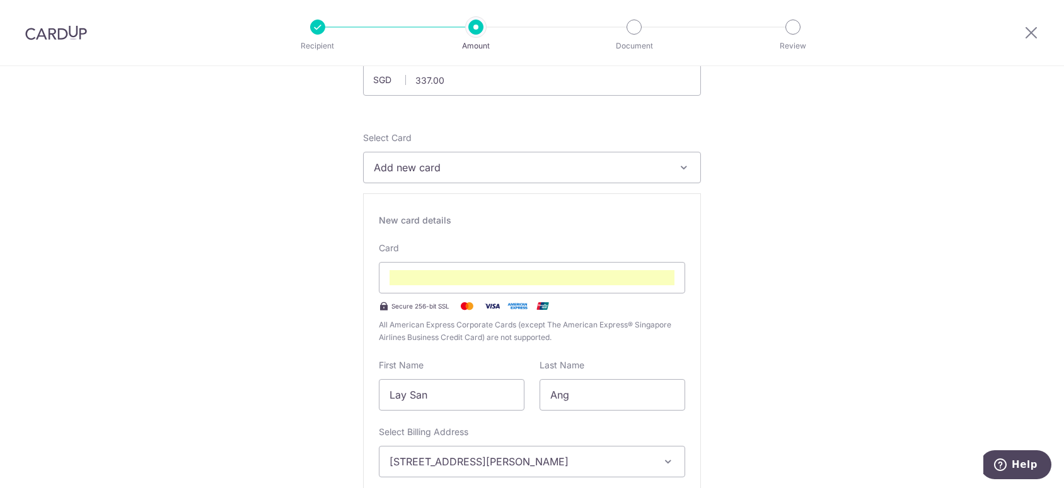
scroll to position [105, 0]
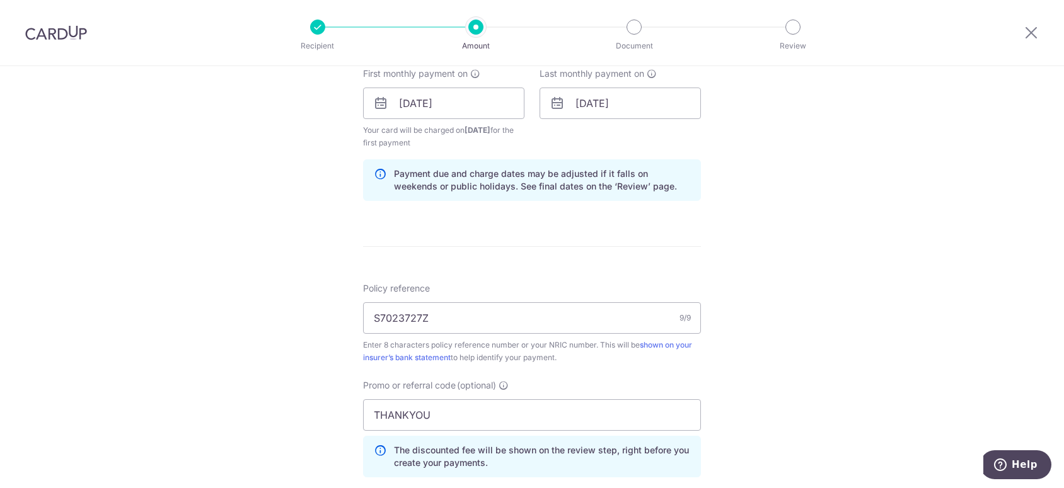
scroll to position [987, 0]
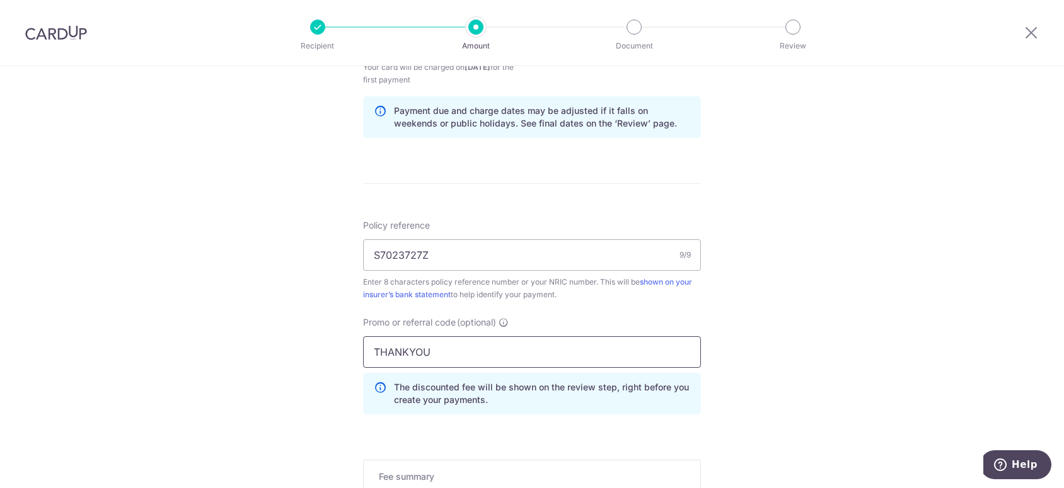
drag, startPoint x: 442, startPoint y: 352, endPoint x: 335, endPoint y: 348, distance: 106.6
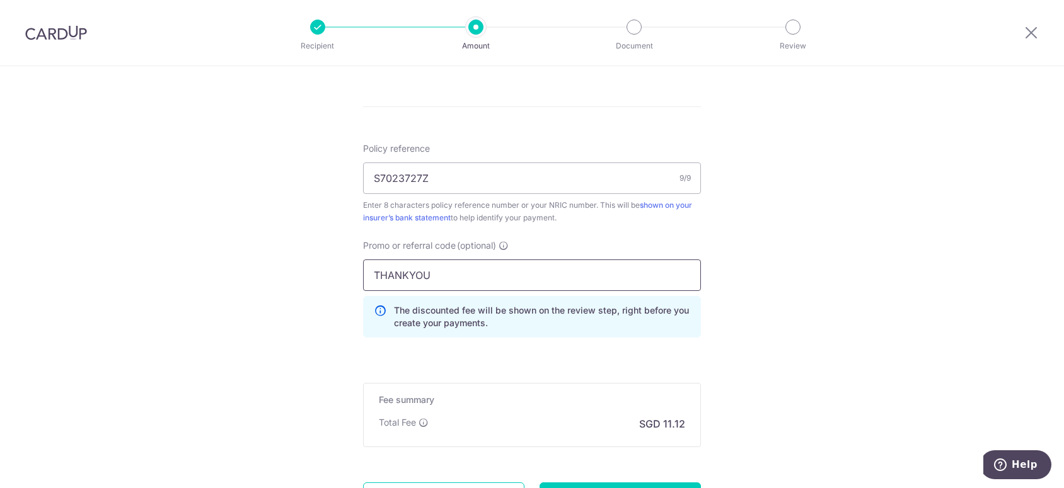
scroll to position [1113, 0]
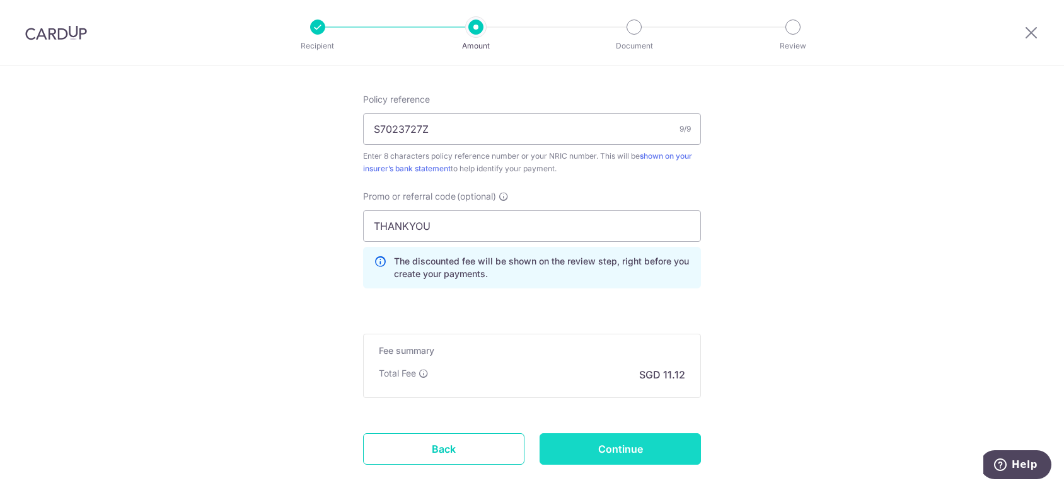
click at [675, 439] on input "Continue" at bounding box center [619, 449] width 161 height 32
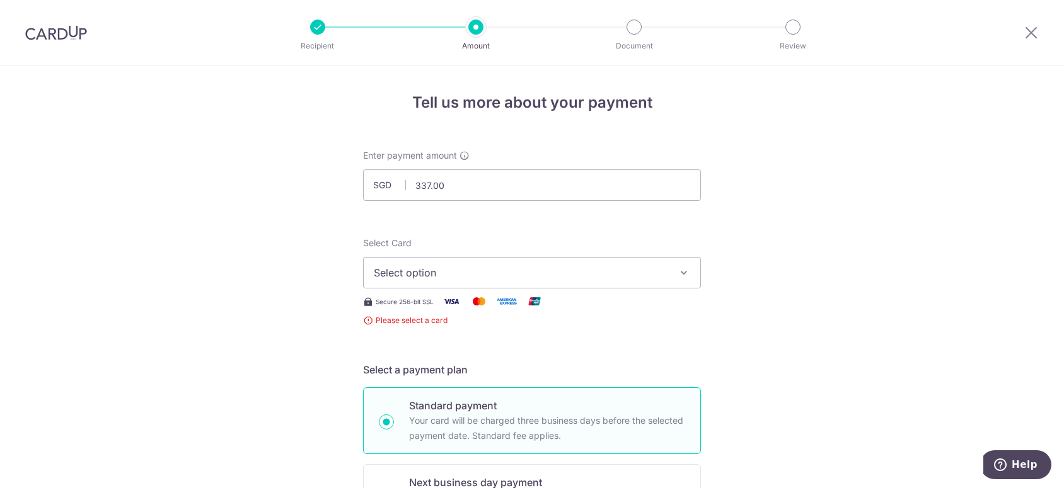
click at [496, 272] on span "Select option" at bounding box center [521, 272] width 294 height 15
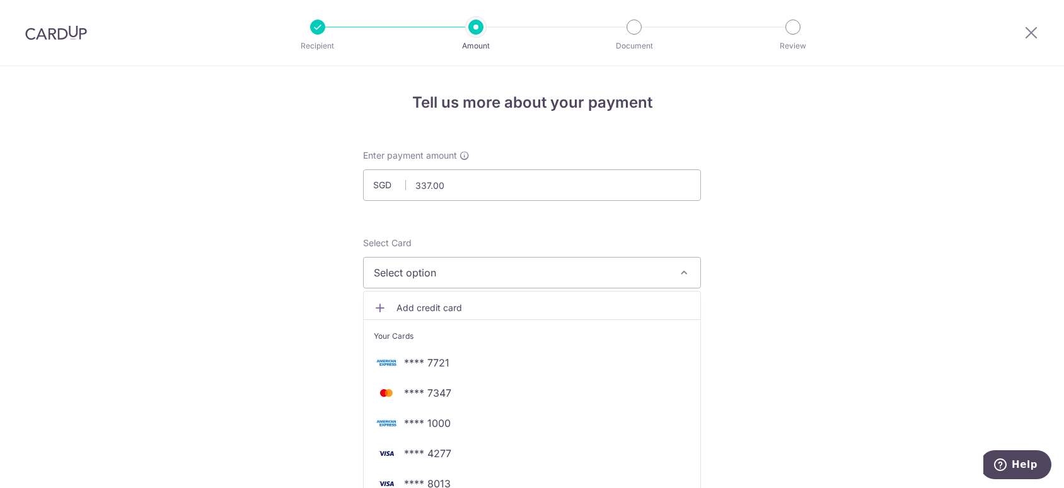
click at [461, 302] on span "Add credit card" at bounding box center [543, 308] width 294 height 13
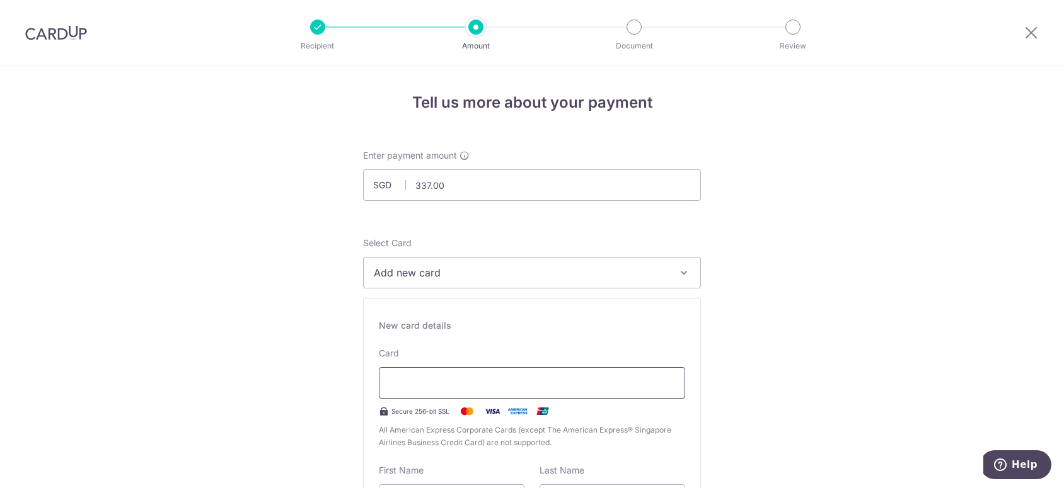
click at [466, 374] on div at bounding box center [532, 383] width 306 height 32
click at [390, 370] on div at bounding box center [532, 383] width 306 height 32
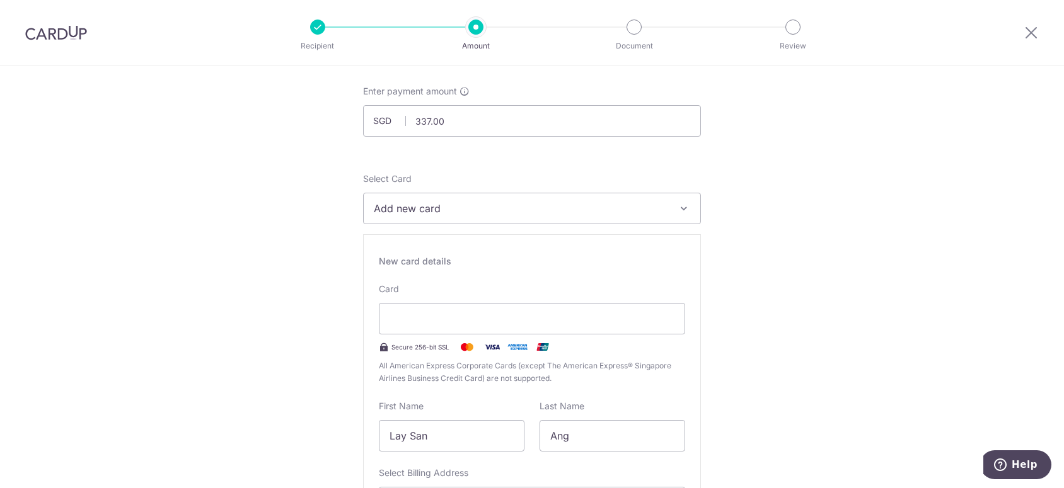
scroll to position [126, 0]
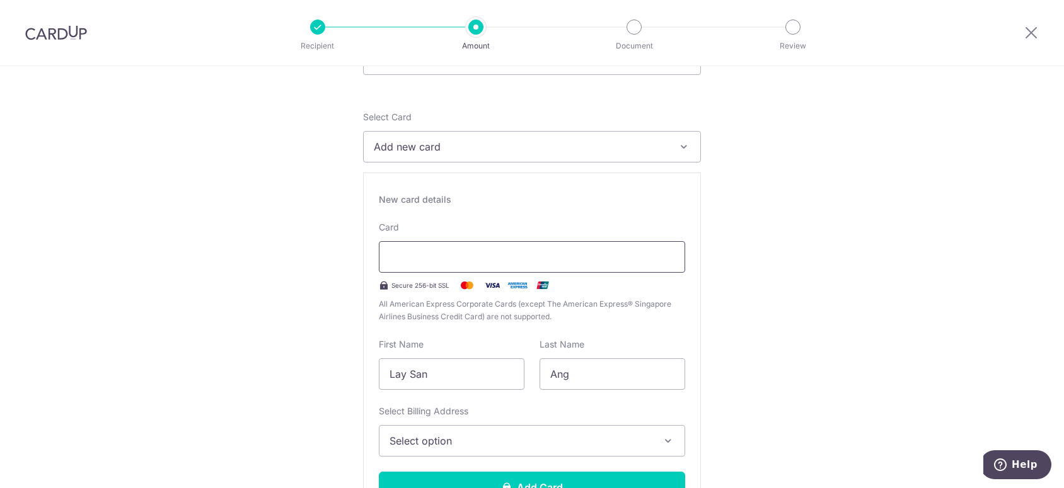
click at [626, 270] on div at bounding box center [532, 257] width 306 height 32
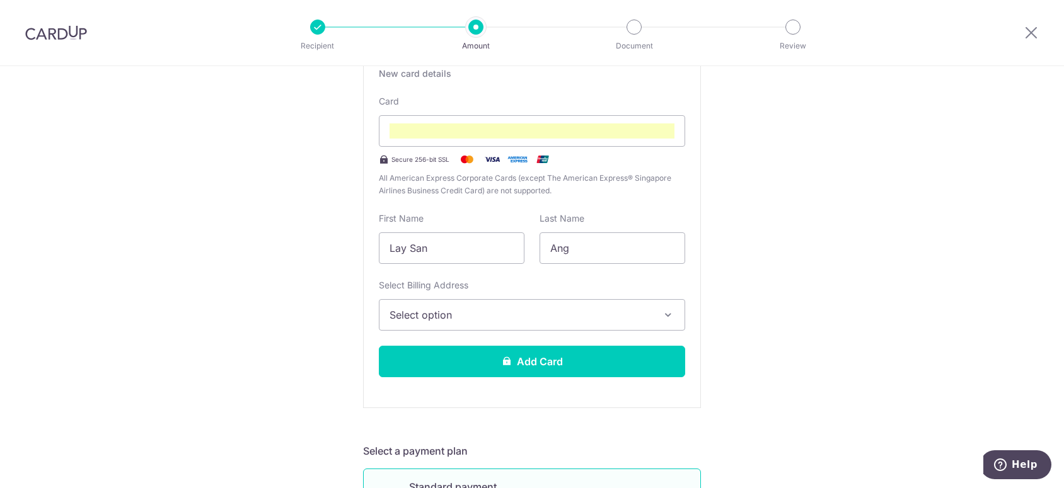
click at [486, 320] on span "Select option" at bounding box center [520, 314] width 262 height 15
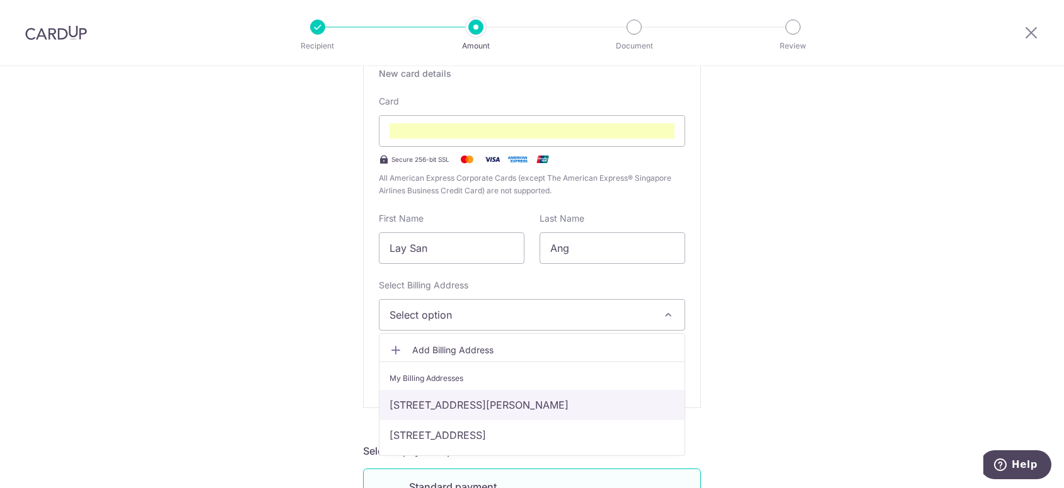
click at [483, 400] on link "[STREET_ADDRESS][PERSON_NAME]" at bounding box center [531, 405] width 305 height 30
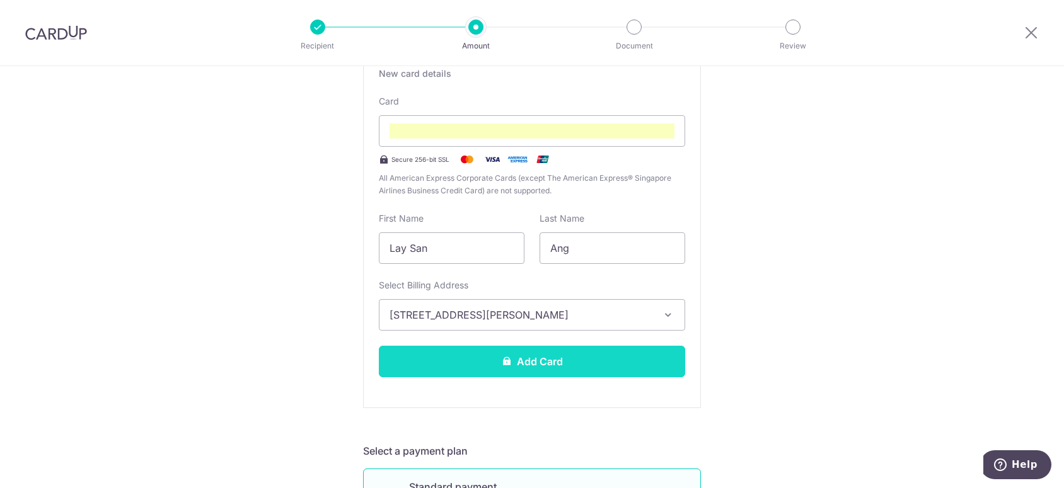
click at [509, 362] on button "Add Card" at bounding box center [532, 362] width 306 height 32
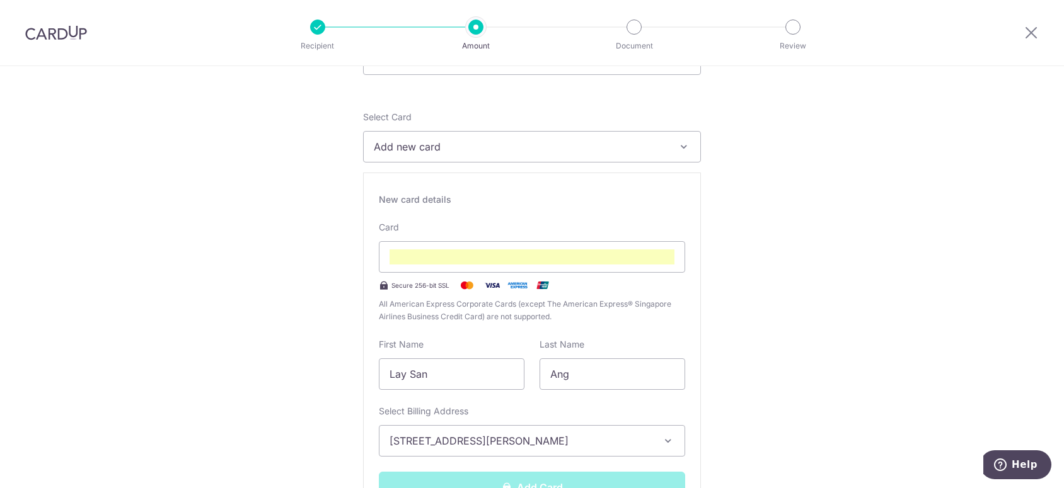
scroll to position [170, 0]
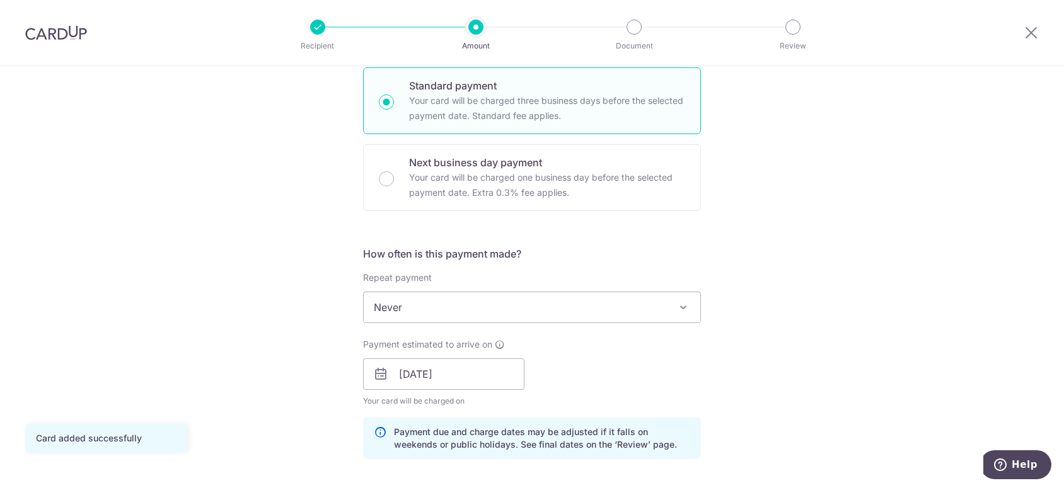
scroll to position [315, 0]
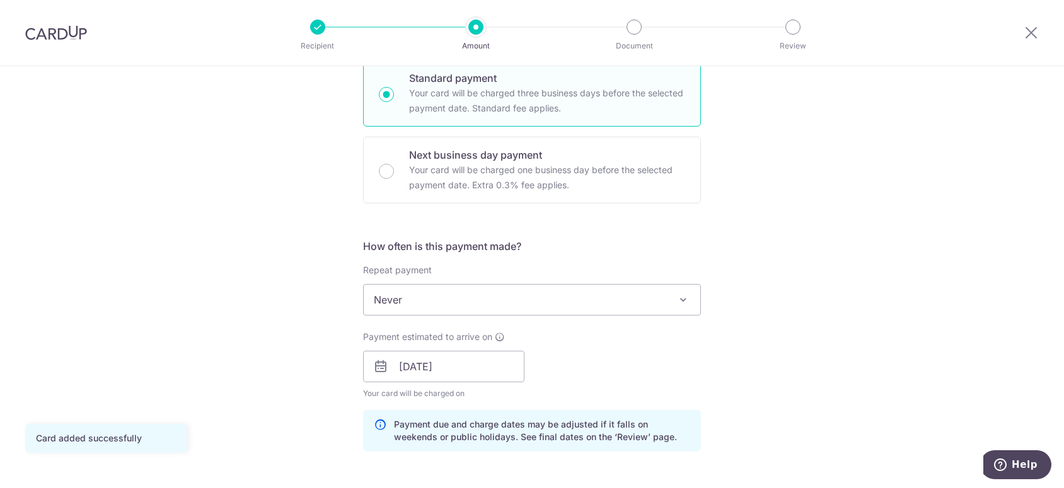
click at [542, 294] on span "Never" at bounding box center [532, 300] width 336 height 30
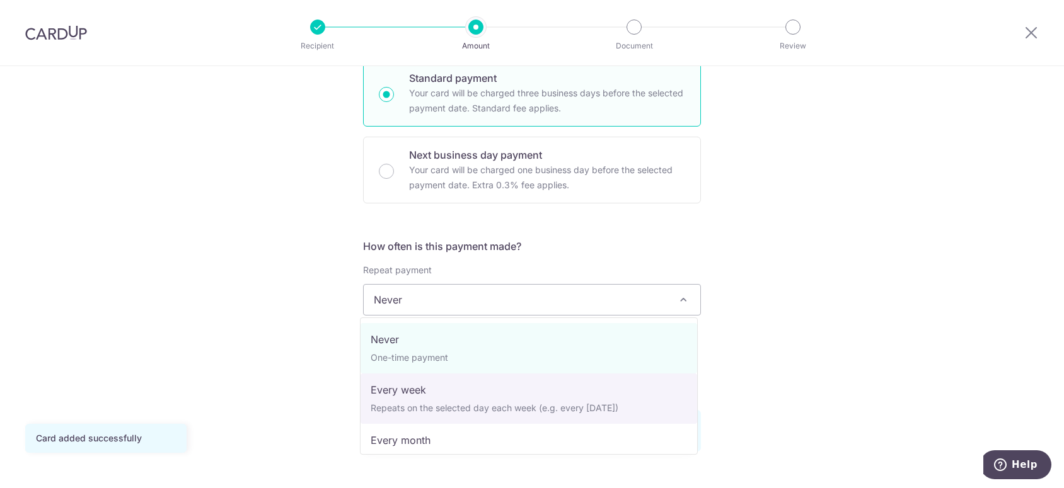
select select "2"
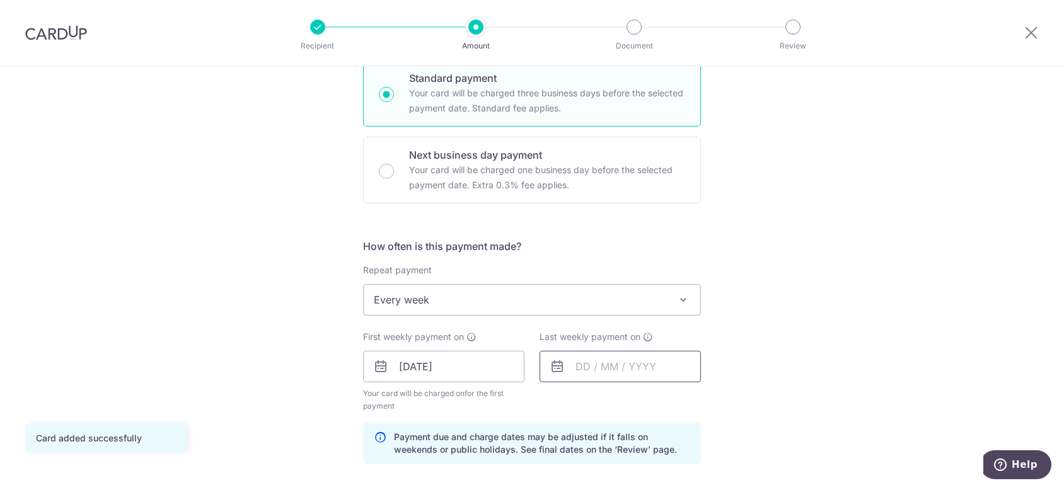
click at [621, 375] on input "text" at bounding box center [619, 367] width 161 height 32
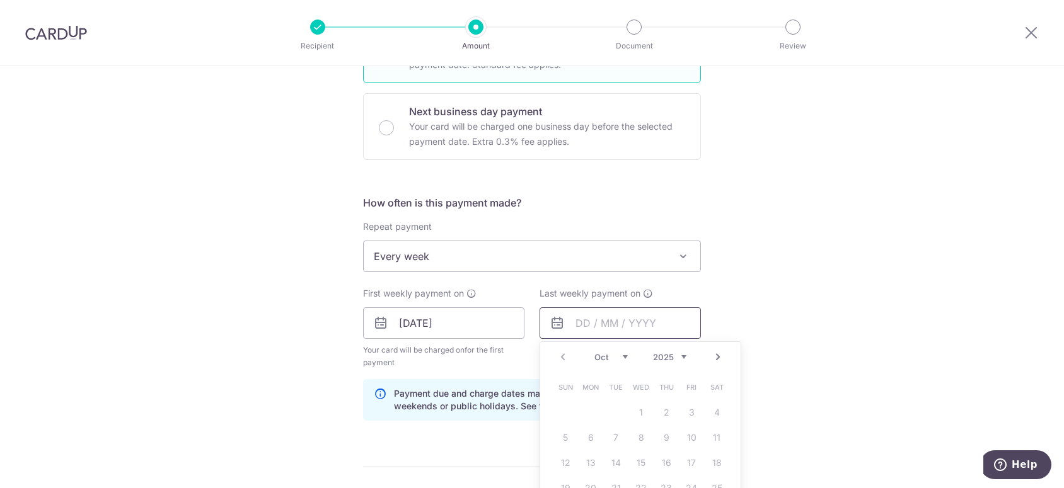
scroll to position [441, 0]
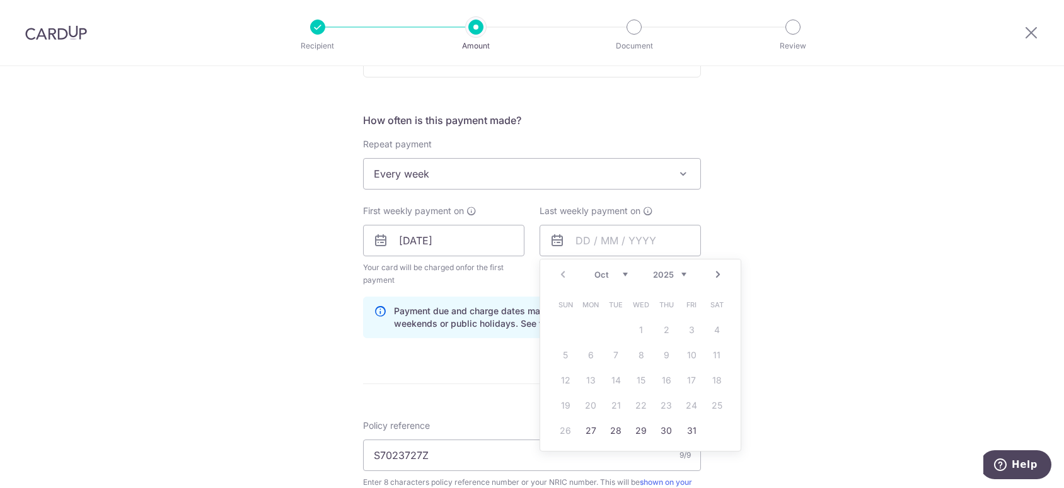
click at [616, 271] on select "Oct Nov Dec" at bounding box center [610, 275] width 33 height 10
click at [582, 359] on link "3" at bounding box center [590, 355] width 20 height 20
type input "03/11/2025"
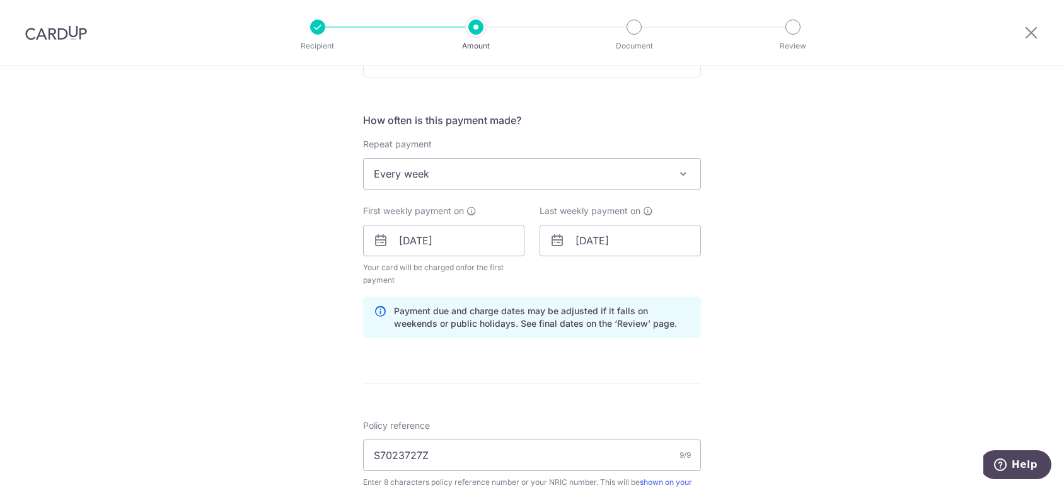
click at [472, 378] on form "Enter payment amount SGD 337.00 337.00 Card added successfully Select Card ****…" at bounding box center [532, 239] width 338 height 1062
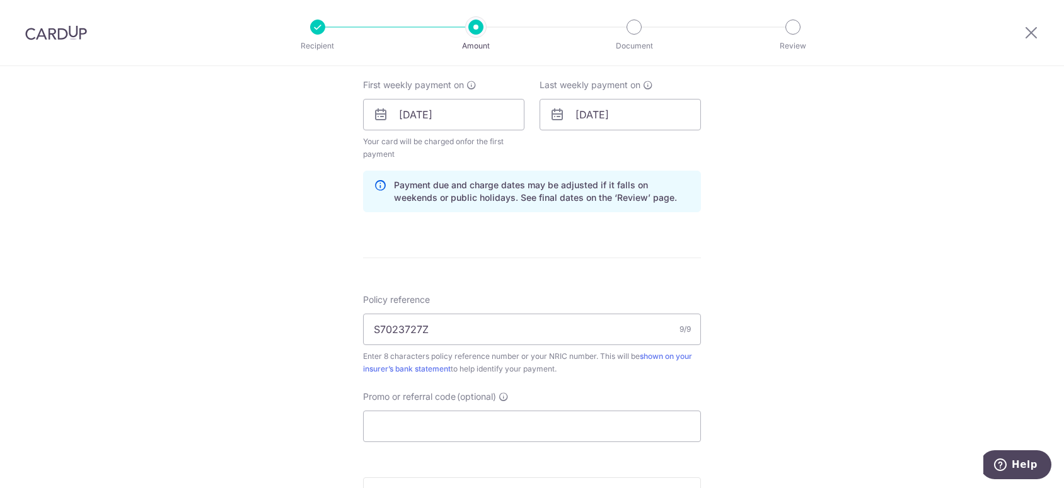
scroll to position [630, 0]
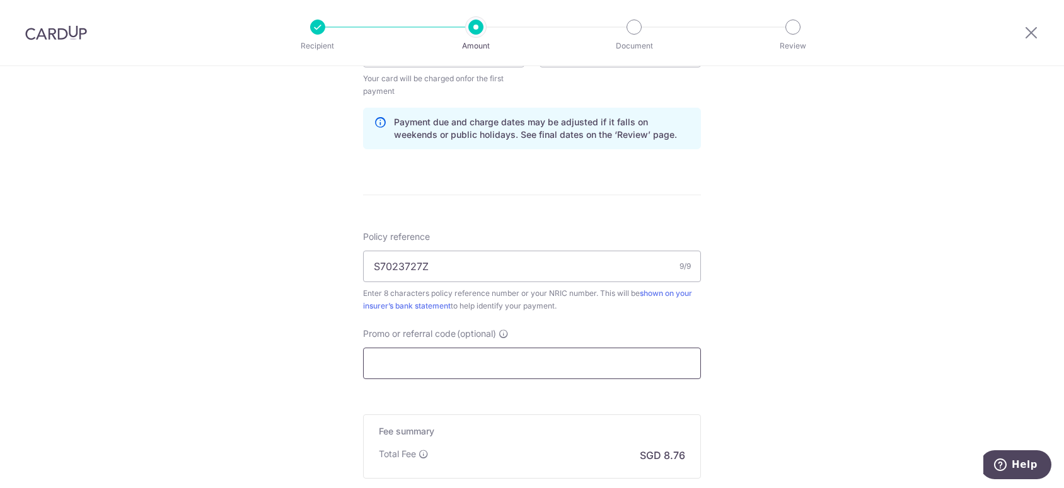
click at [492, 362] on input "Promo or referral code (optional)" at bounding box center [532, 364] width 338 height 32
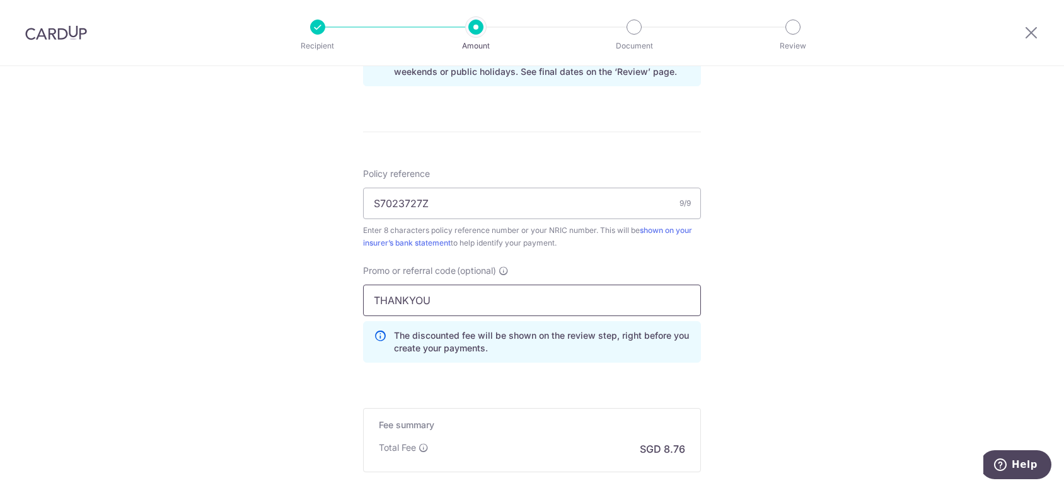
scroll to position [756, 0]
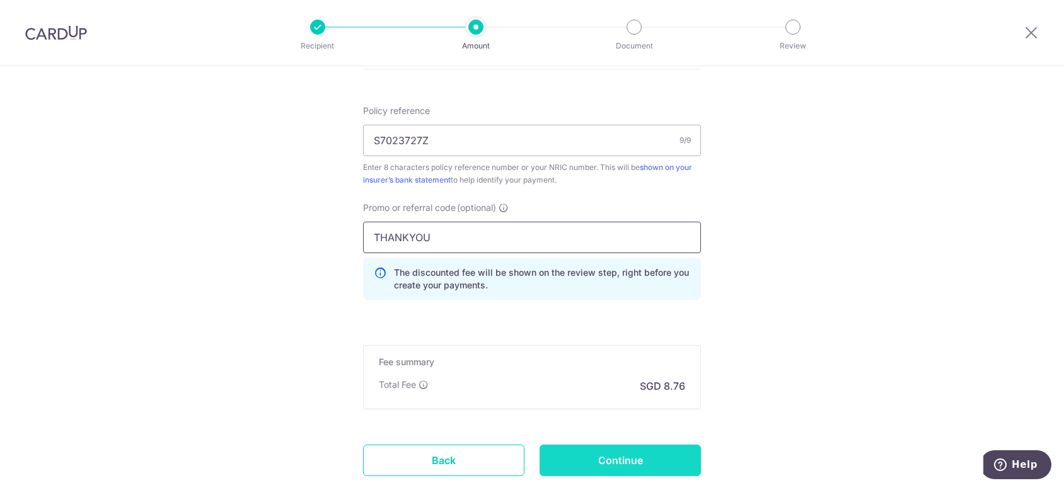
type input "THANKYOU"
click at [664, 453] on input "Continue" at bounding box center [619, 461] width 161 height 32
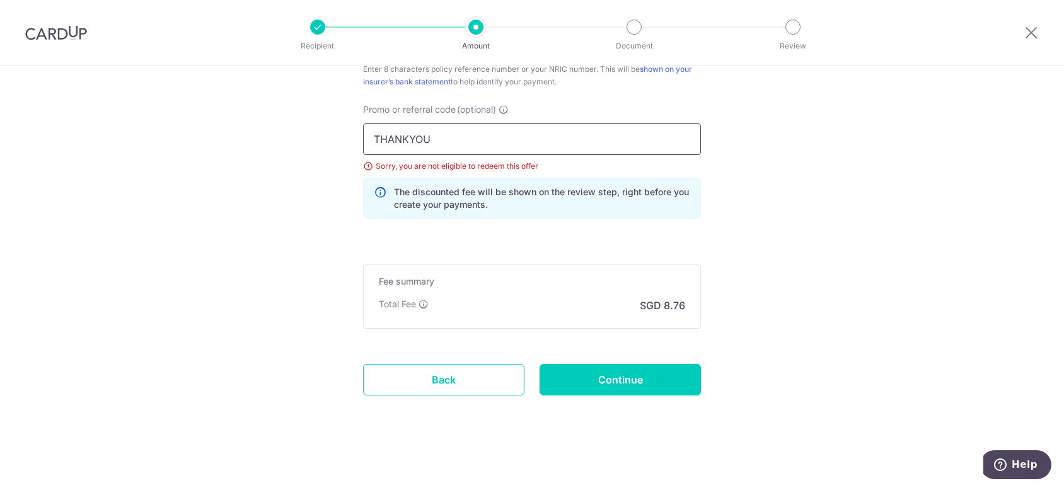
drag, startPoint x: 425, startPoint y: 135, endPoint x: 354, endPoint y: 129, distance: 70.9
click at [355, 129] on div "Promo or referral code (optional) THANKYOU Sorry, you are not eligible to redee…" at bounding box center [531, 166] width 353 height 126
type input "REC185"
click at [648, 377] on input "Continue" at bounding box center [619, 380] width 161 height 32
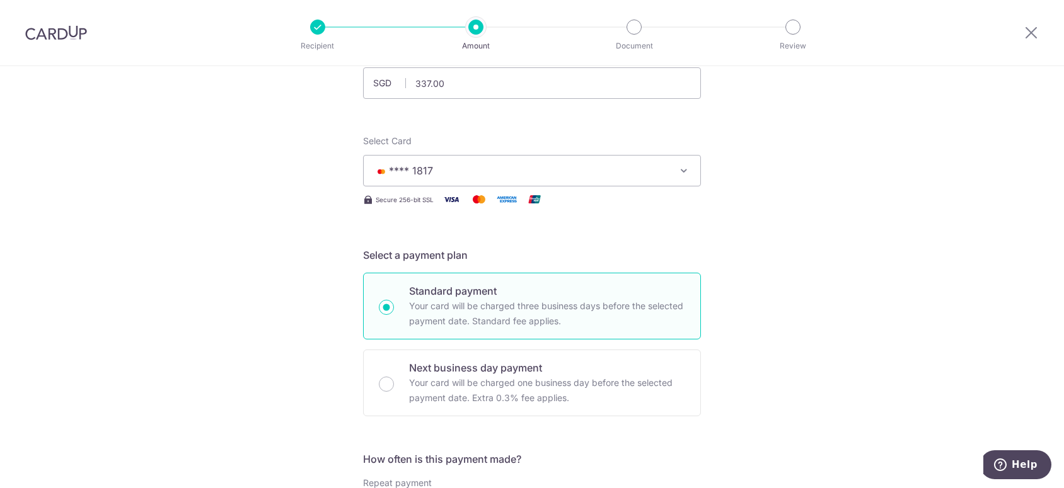
scroll to position [97, 0]
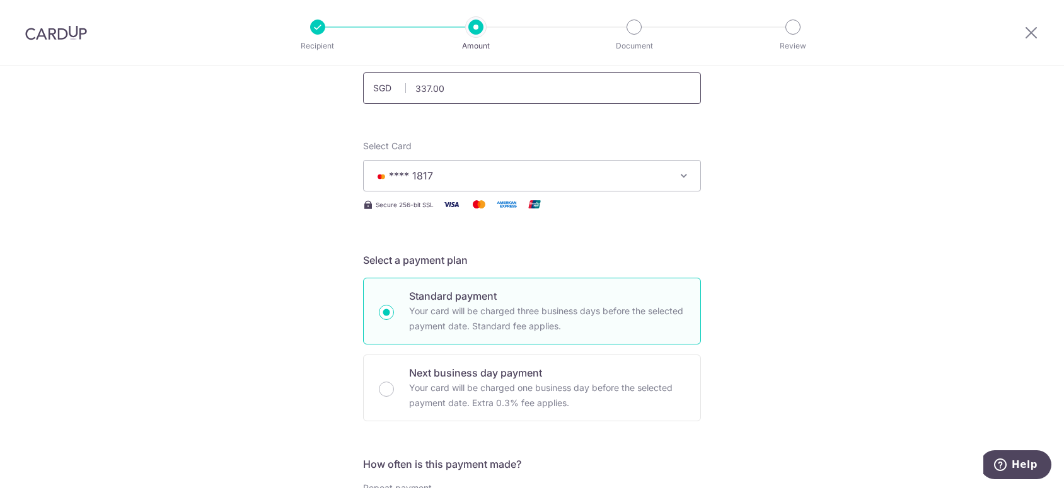
click at [435, 90] on input "337.00" at bounding box center [532, 88] width 338 height 32
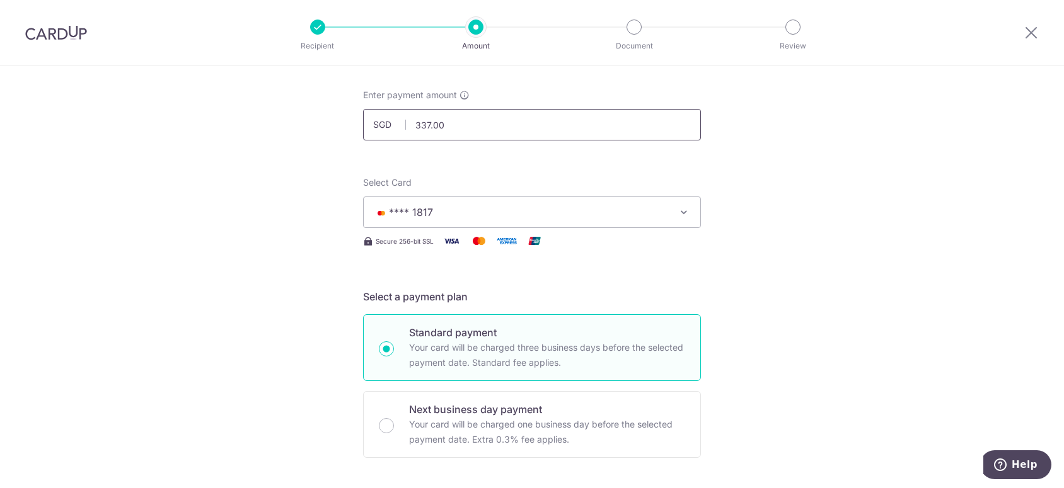
drag, startPoint x: 445, startPoint y: 83, endPoint x: 359, endPoint y: 70, distance: 87.3
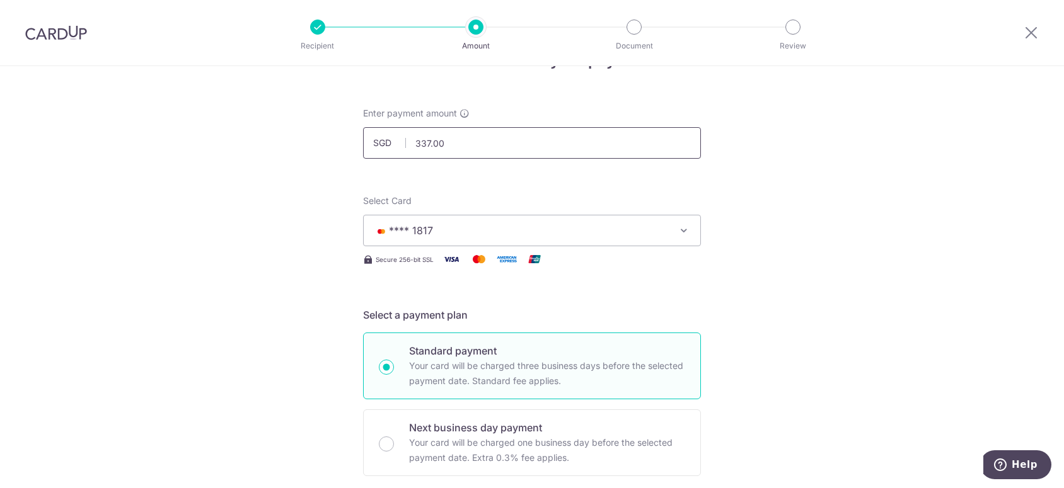
paste input "$778.75"
type input "778.75"
click at [573, 234] on span "**** 1817" at bounding box center [521, 230] width 294 height 15
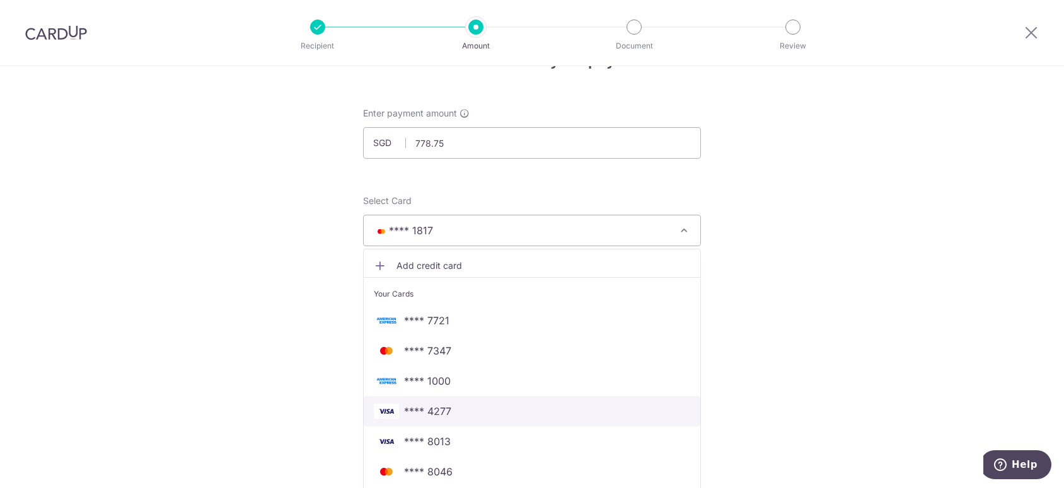
click at [527, 405] on span "**** 4277" at bounding box center [532, 411] width 316 height 15
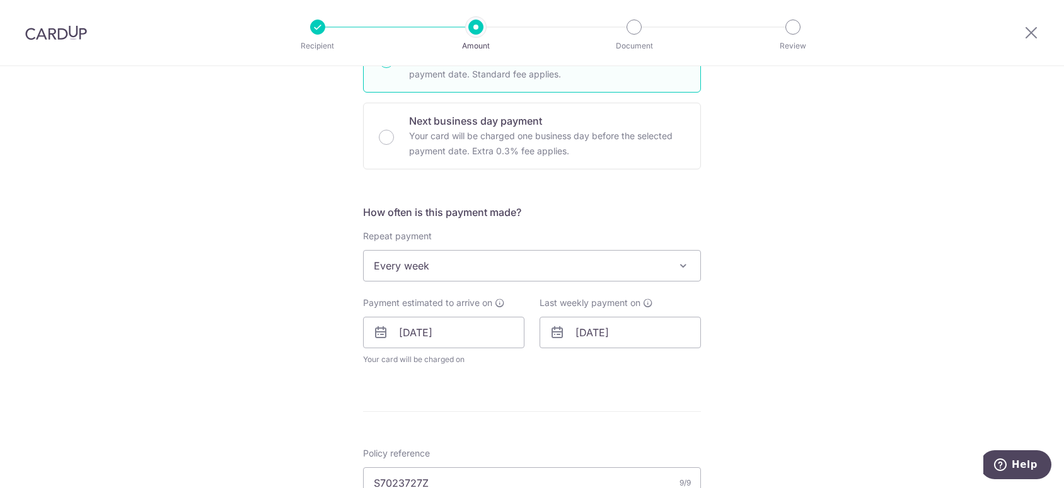
scroll to position [357, 0]
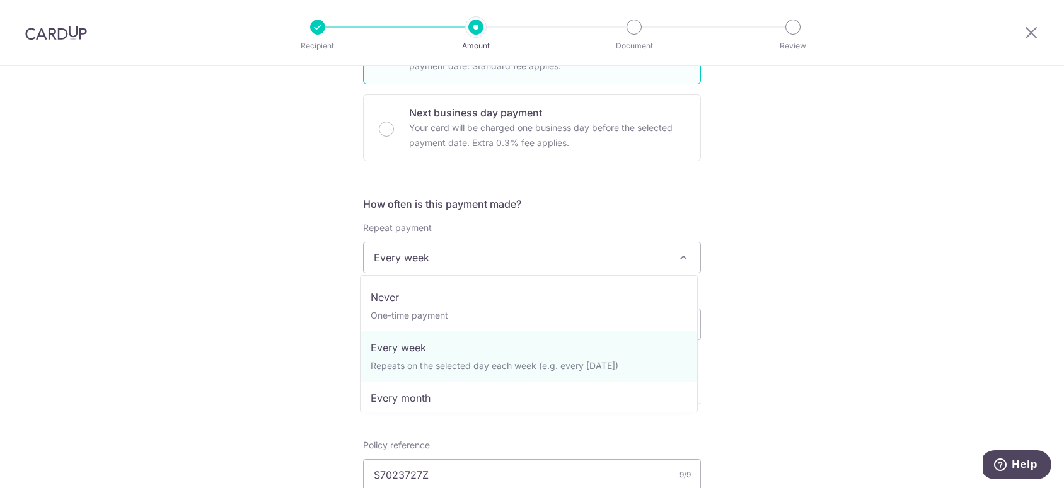
click at [454, 261] on span "Every week" at bounding box center [532, 258] width 336 height 30
select select "3"
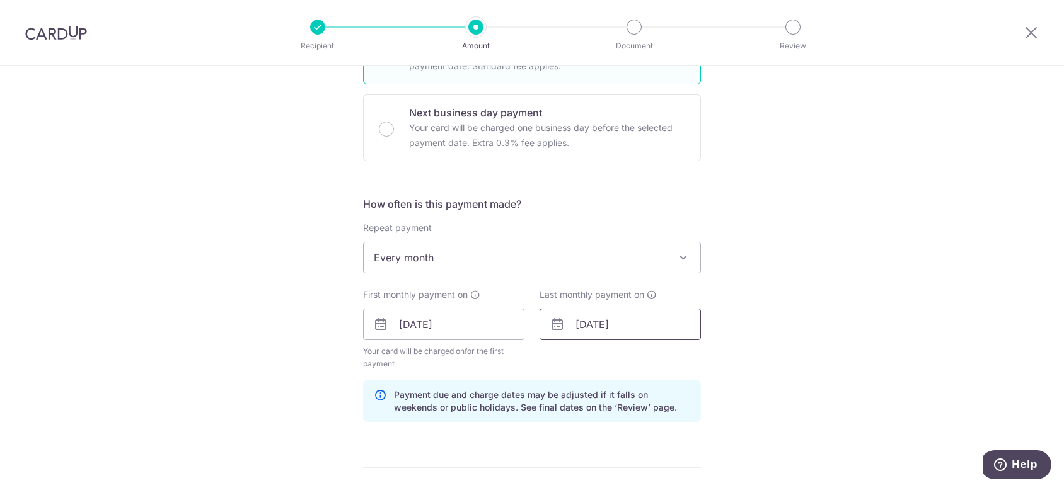
click at [615, 329] on input "03/11/2025" at bounding box center [619, 325] width 161 height 32
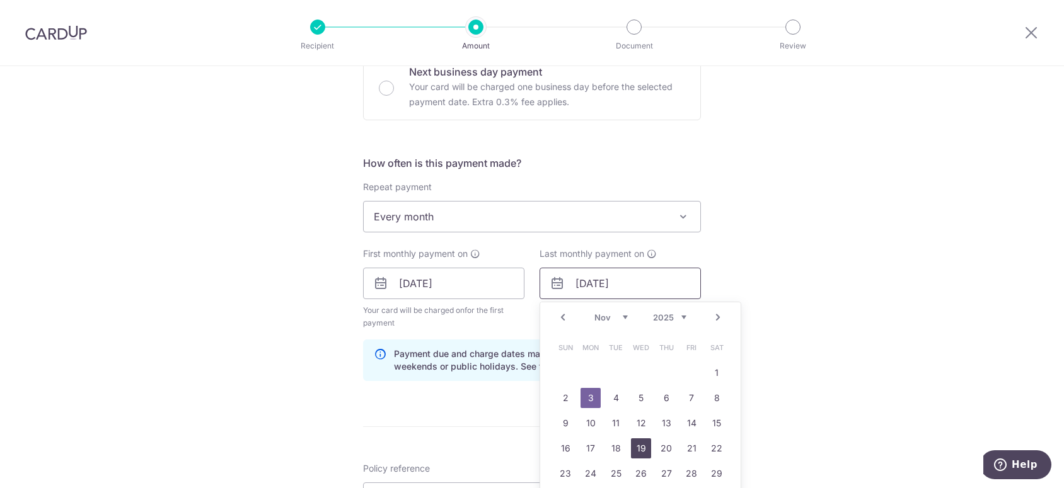
scroll to position [420, 0]
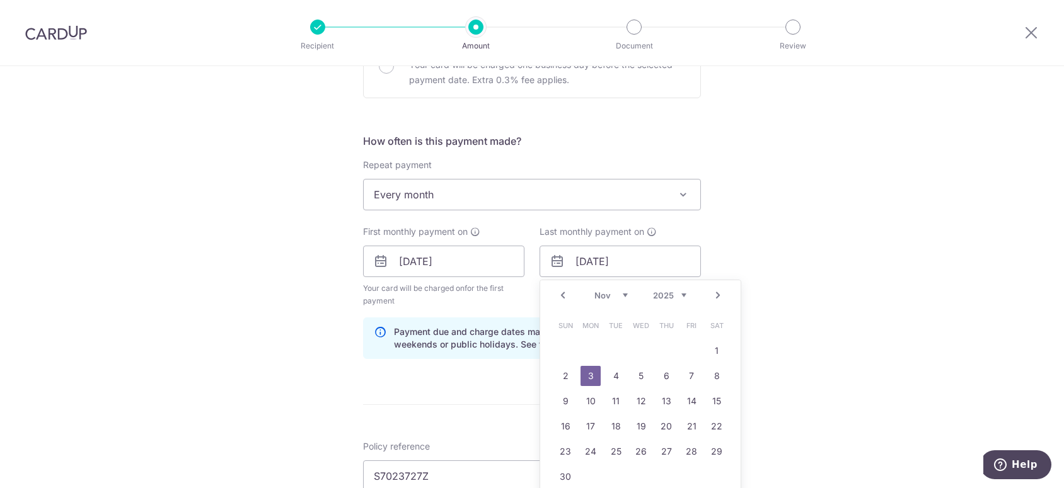
click at [623, 296] on select "Oct Nov Dec" at bounding box center [610, 295] width 33 height 10
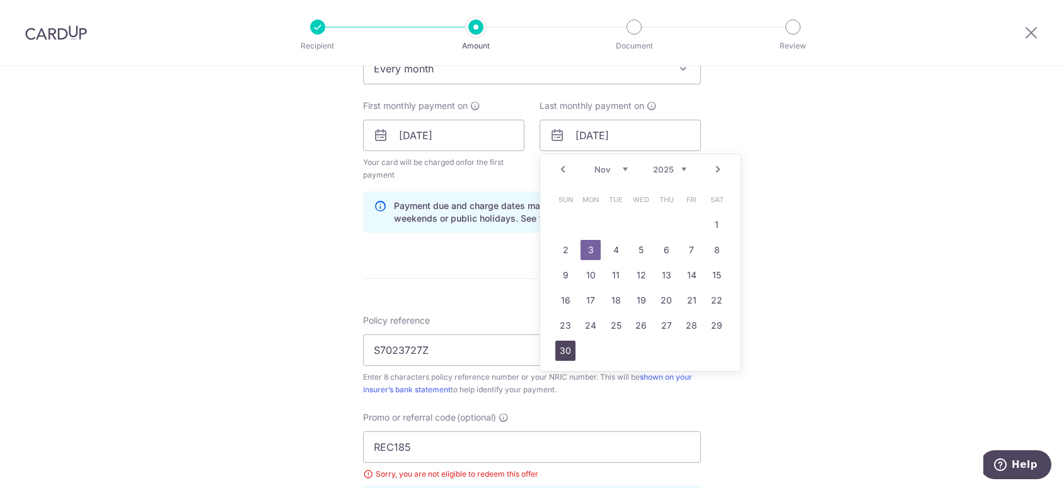
click at [562, 352] on link "30" at bounding box center [565, 351] width 20 height 20
type input "30/11/2025"
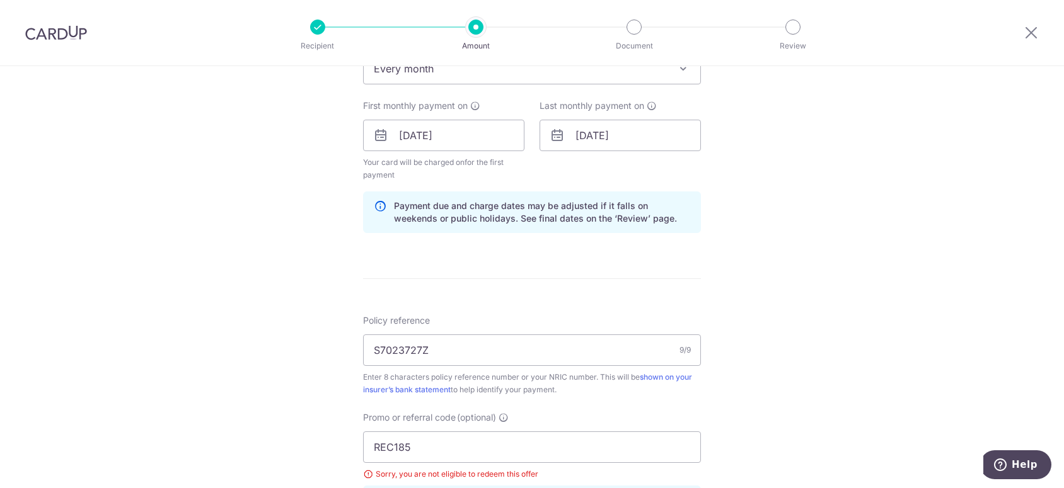
click at [747, 294] on div "Tell us more about your payment Enter payment amount SGD 778.75 778.75 Select C…" at bounding box center [532, 159] width 1064 height 1278
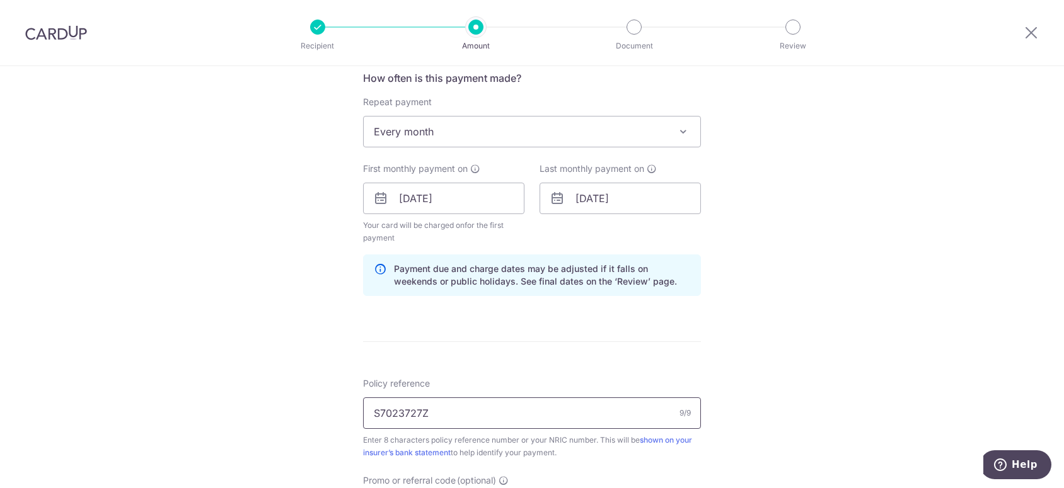
scroll to position [672, 0]
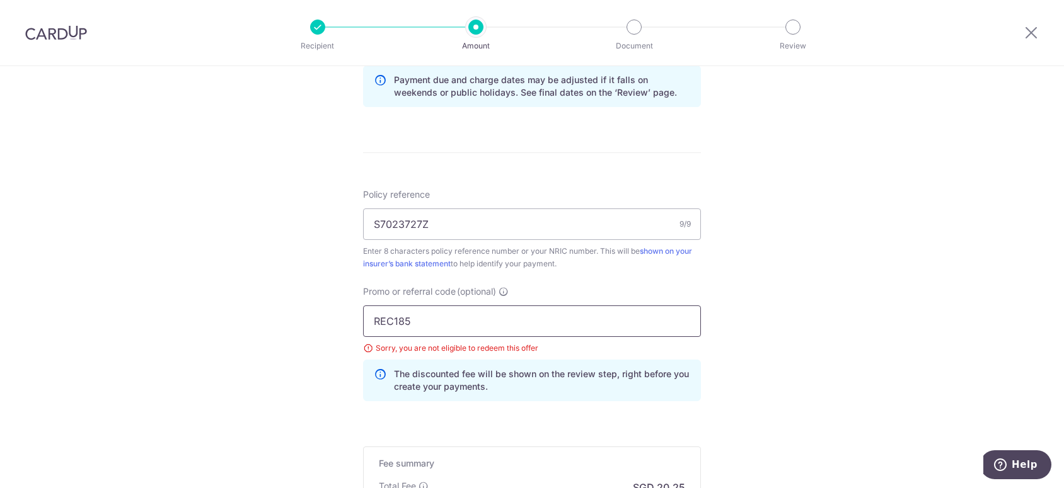
click at [529, 330] on input "REC185" at bounding box center [532, 322] width 338 height 32
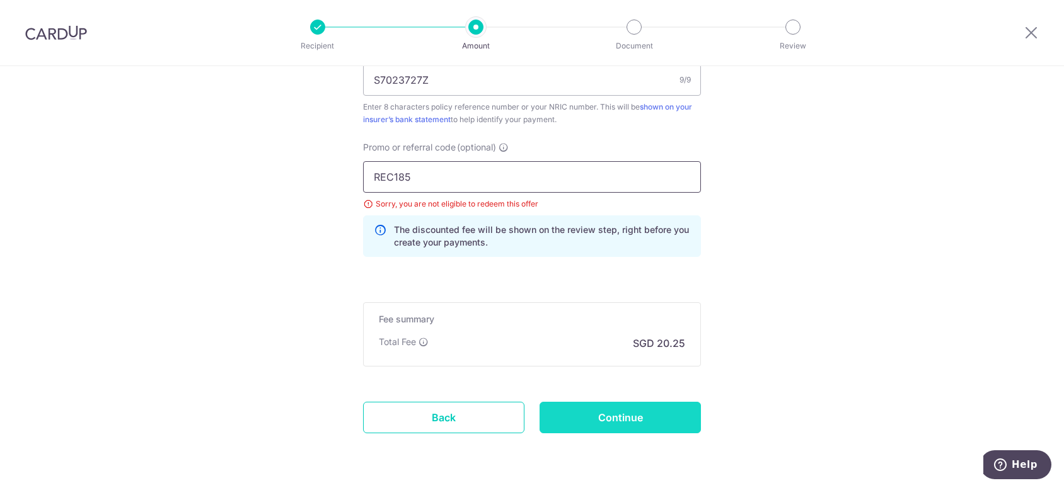
scroll to position [854, 0]
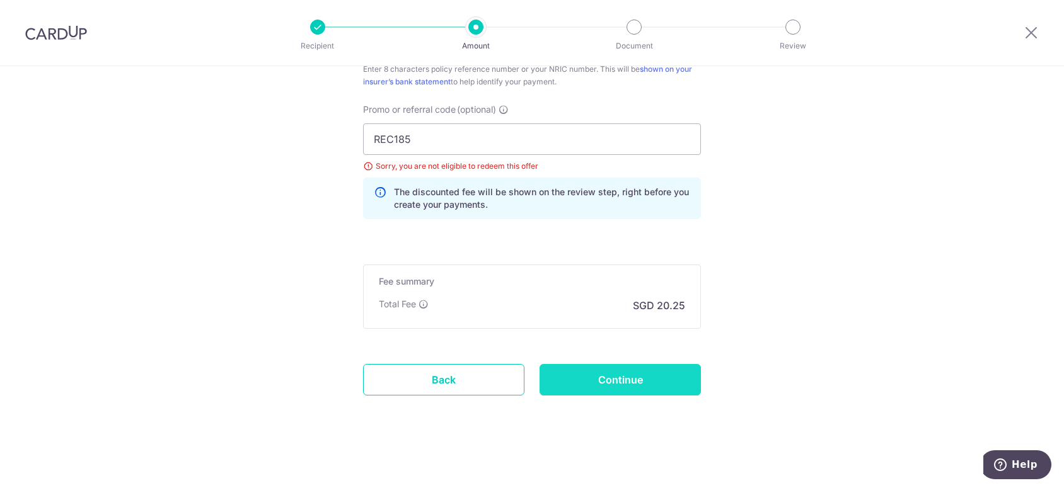
click at [637, 372] on input "Continue" at bounding box center [619, 380] width 161 height 32
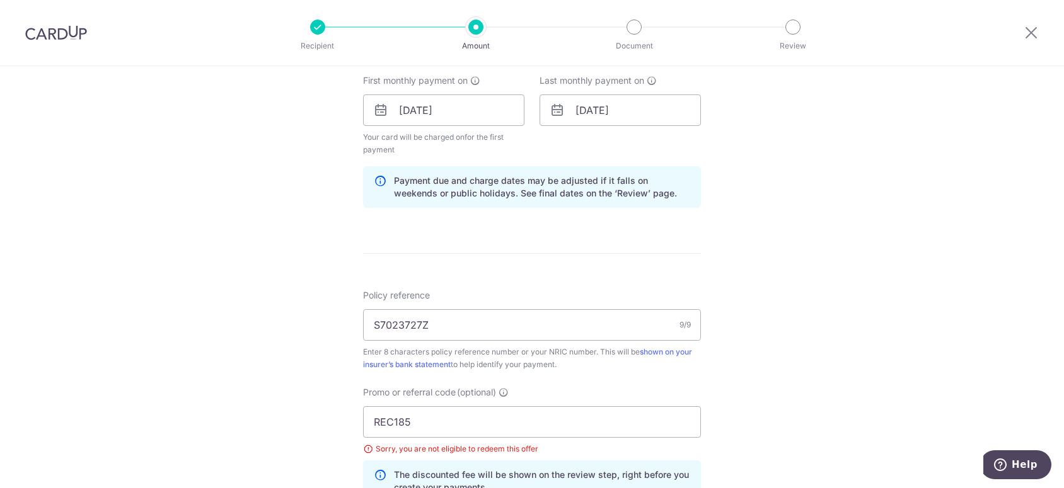
scroll to position [413, 0]
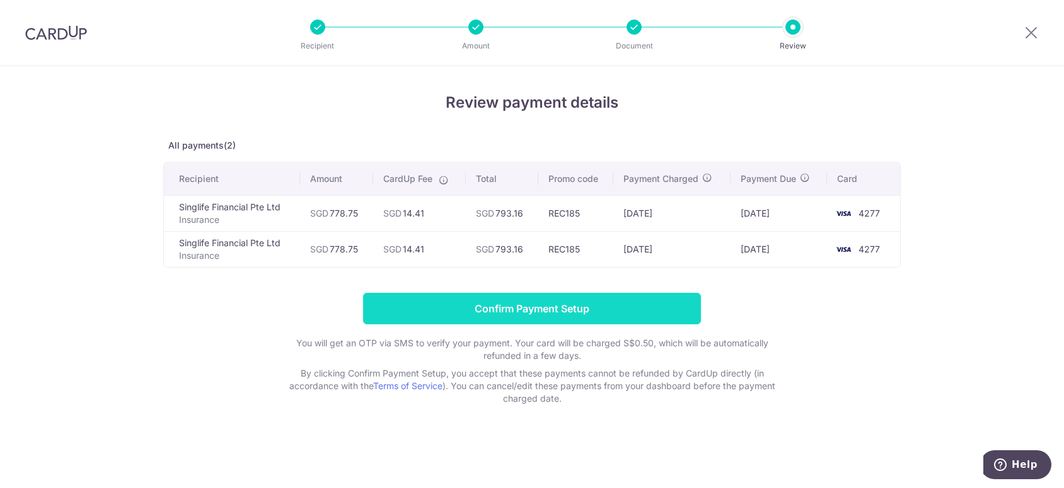
click at [600, 307] on input "Confirm Payment Setup" at bounding box center [532, 309] width 338 height 32
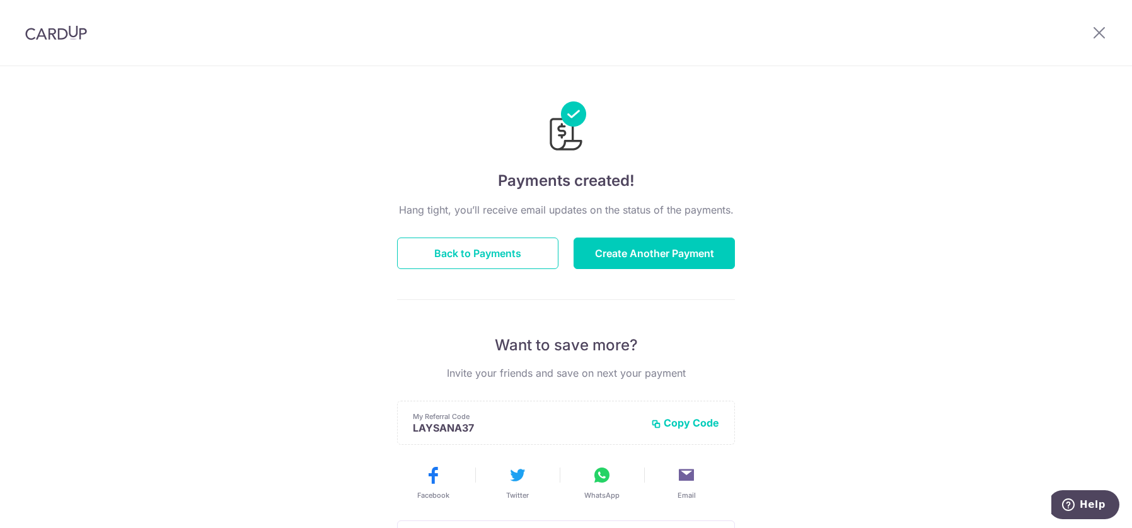
click at [863, 359] on div "Payments created! Hang tight, you’ll receive email updates on the status of the…" at bounding box center [566, 402] width 1132 height 673
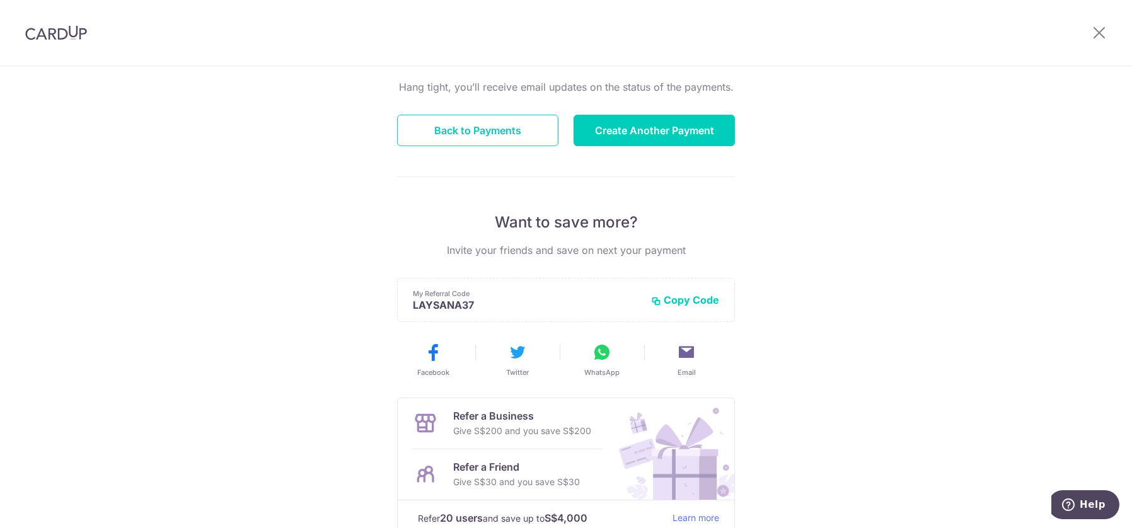
scroll to position [126, 0]
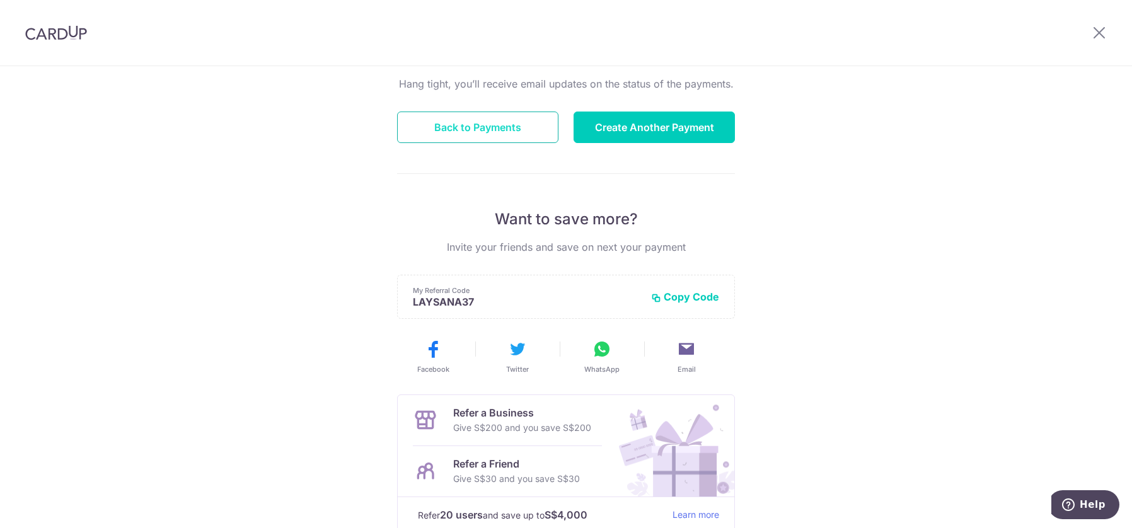
click at [441, 124] on button "Back to Payments" at bounding box center [477, 128] width 161 height 32
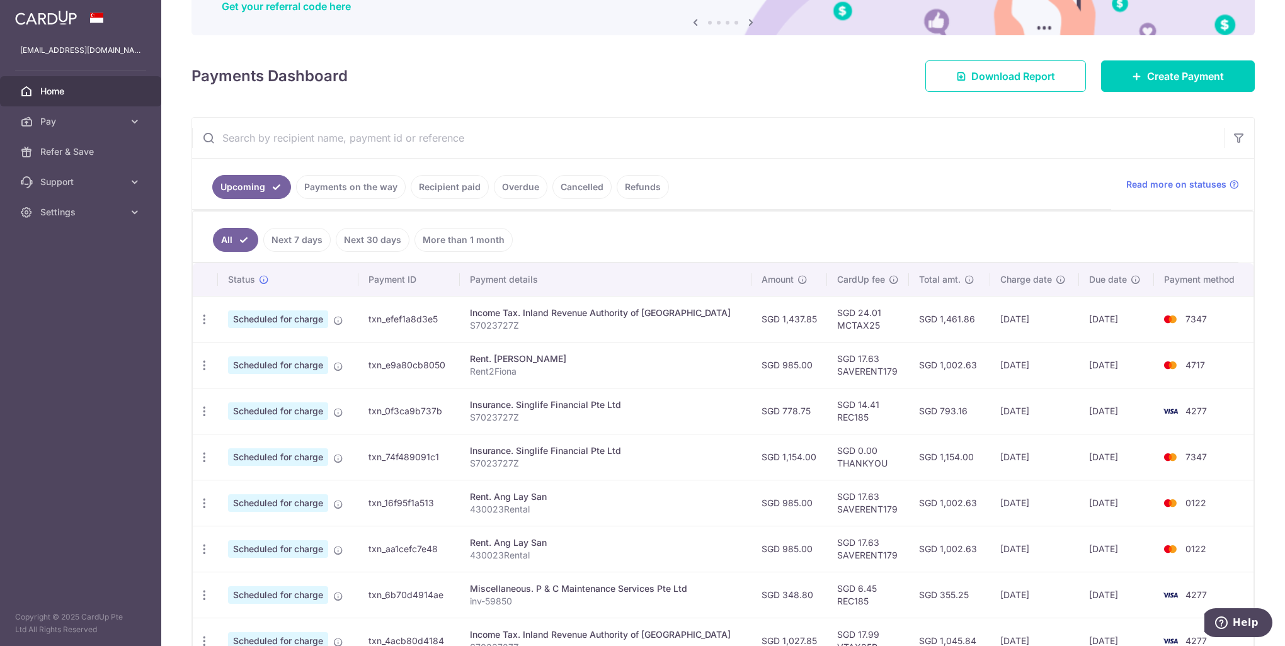
scroll to position [189, 0]
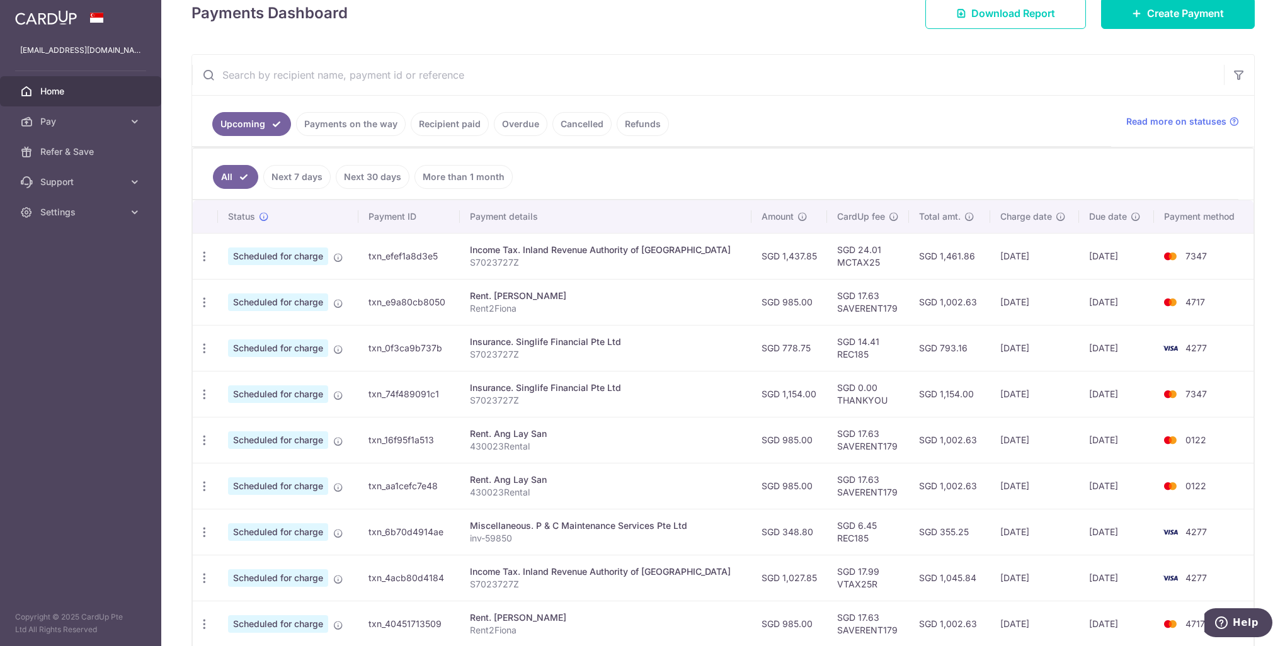
click at [81, 85] on span "Home" at bounding box center [81, 91] width 83 height 13
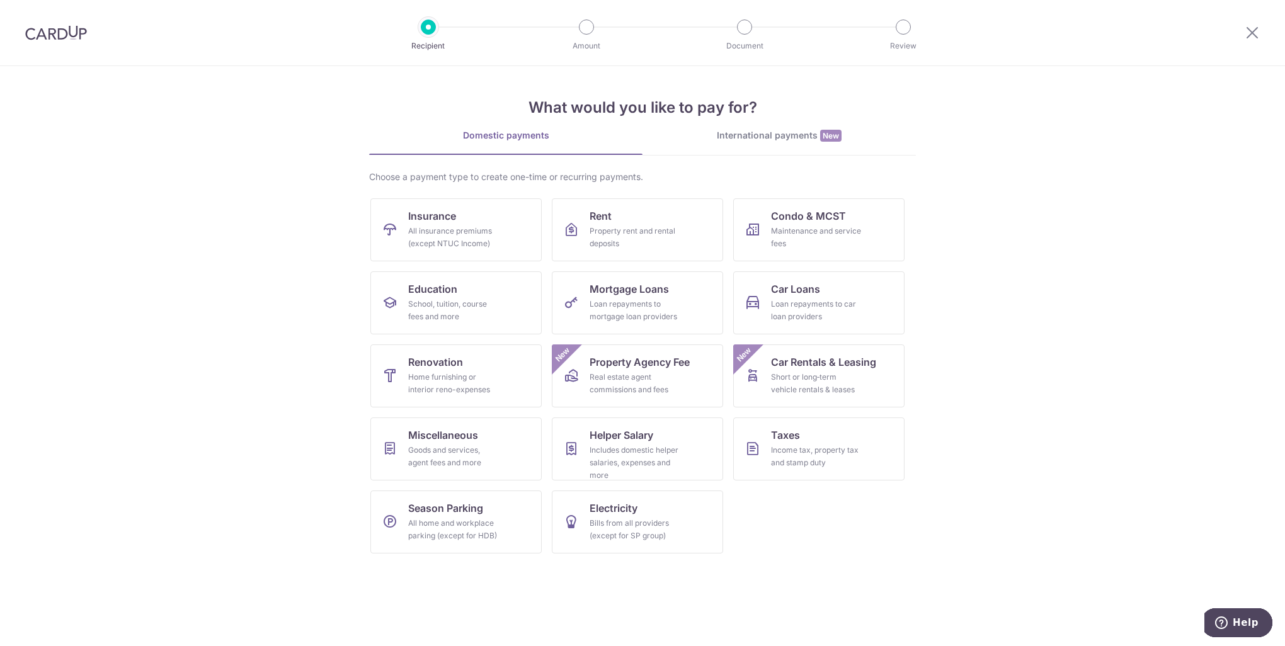
click at [86, 39] on div at bounding box center [56, 33] width 112 height 66
click at [71, 38] on img at bounding box center [56, 32] width 62 height 15
click at [763, 112] on h4 "What would you like to pay for?" at bounding box center [642, 107] width 547 height 23
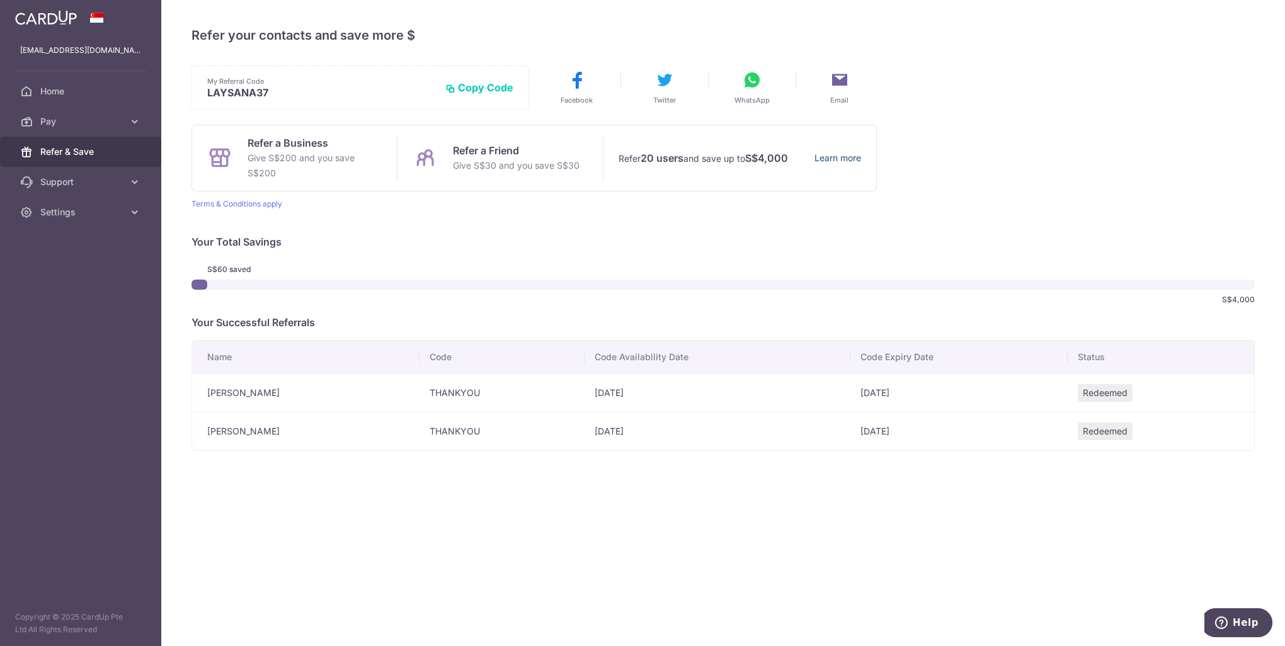
click at [843, 158] on link "Learn more" at bounding box center [838, 159] width 47 height 16
click at [691, 271] on div "S$60 saved S$4,000" at bounding box center [724, 285] width 1064 height 50
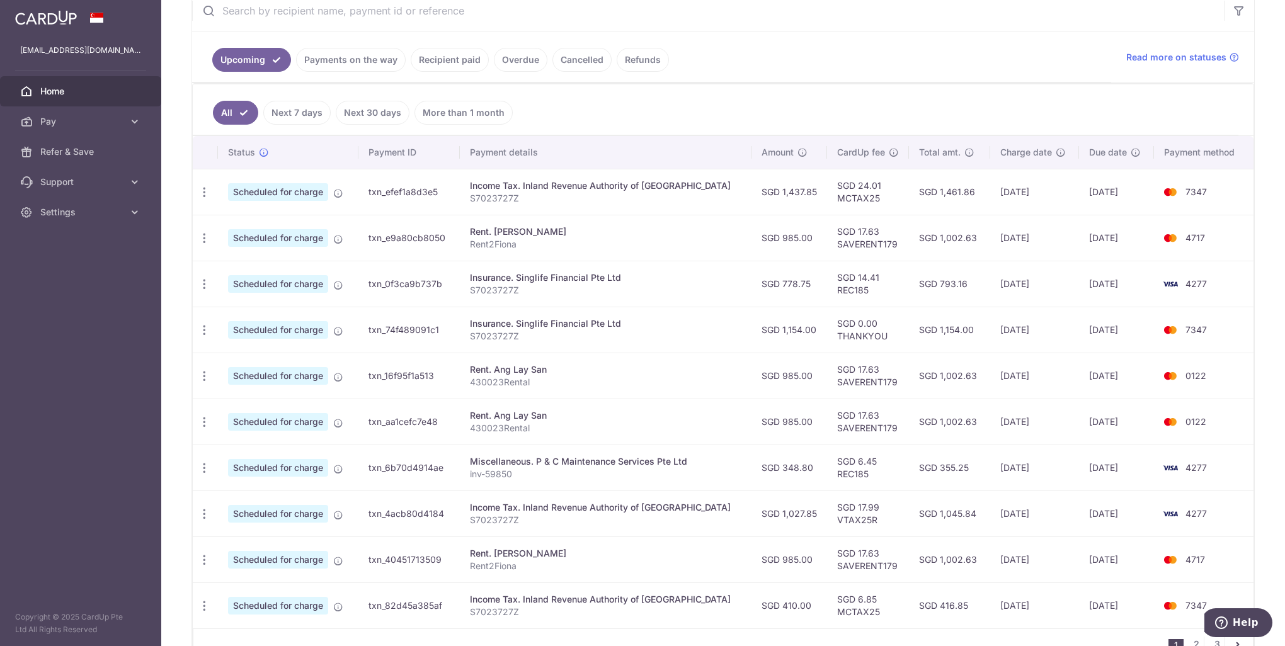
scroll to position [324, 0]
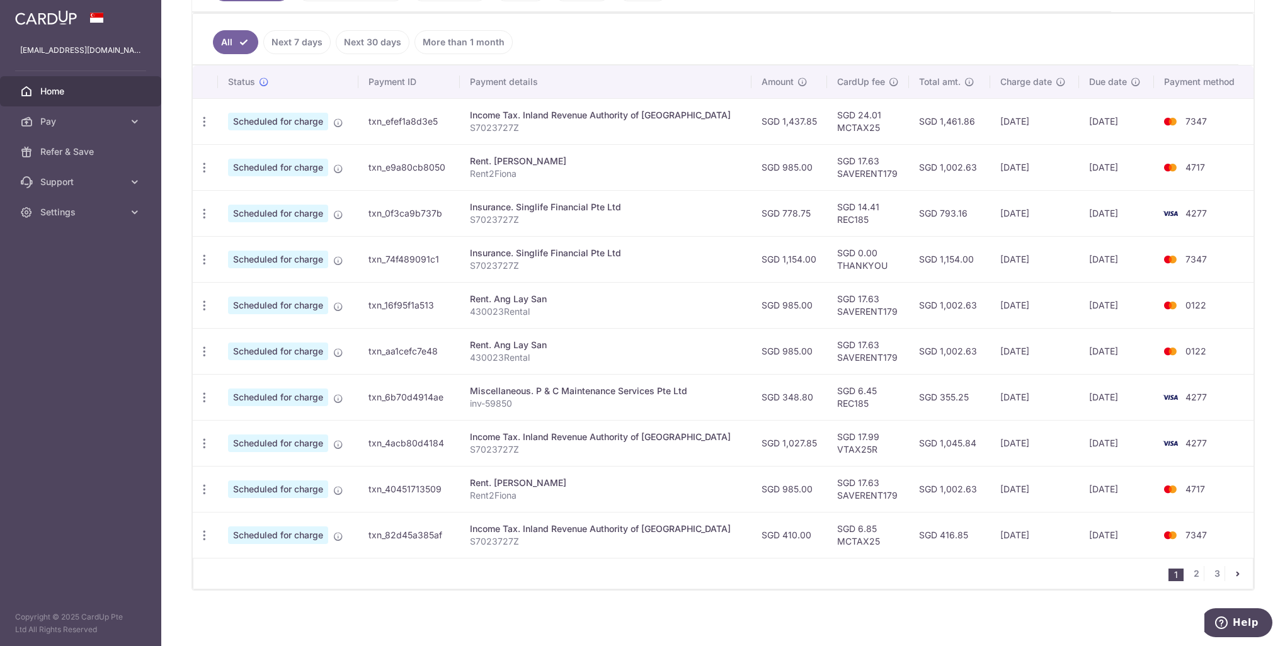
drag, startPoint x: 778, startPoint y: 260, endPoint x: 787, endPoint y: 258, distance: 9.6
click at [779, 260] on td "SGD 1,154.00" at bounding box center [790, 259] width 76 height 46
click at [572, 255] on div "Insurance. Singlife Financial Pte Ltd" at bounding box center [606, 253] width 272 height 13
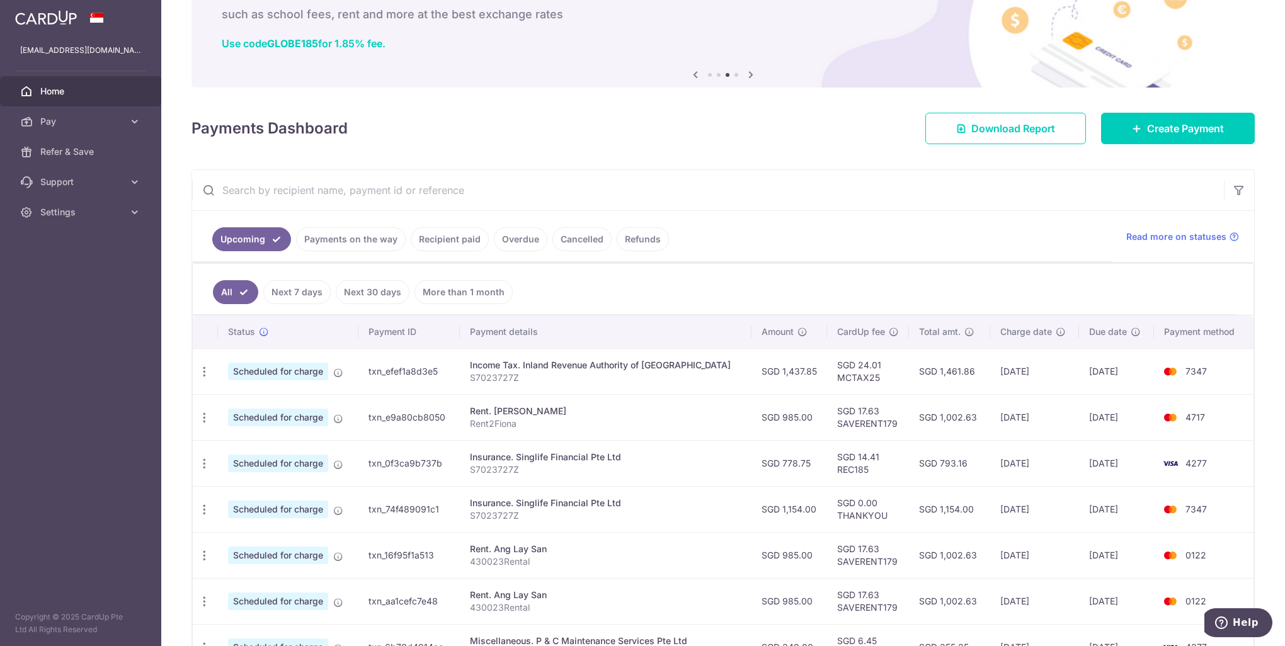
scroll to position [72, 0]
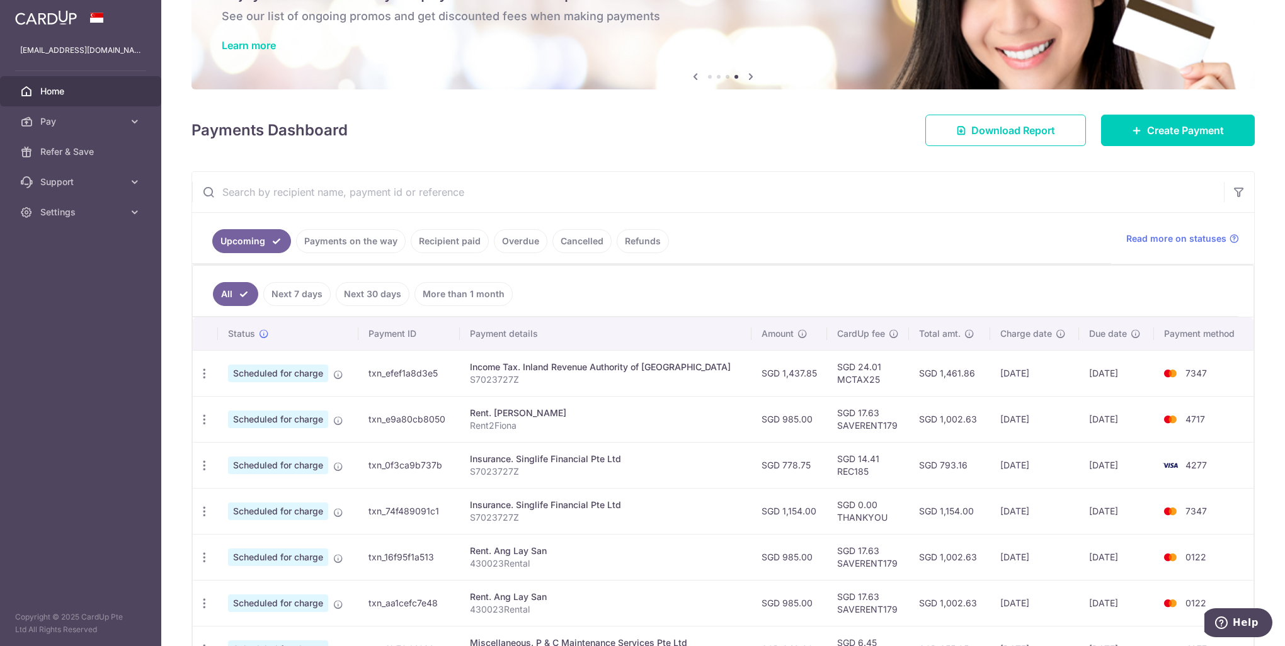
click at [502, 470] on p "S7023727Z" at bounding box center [606, 472] width 272 height 13
click at [1156, 125] on span "Create Payment" at bounding box center [1185, 130] width 77 height 15
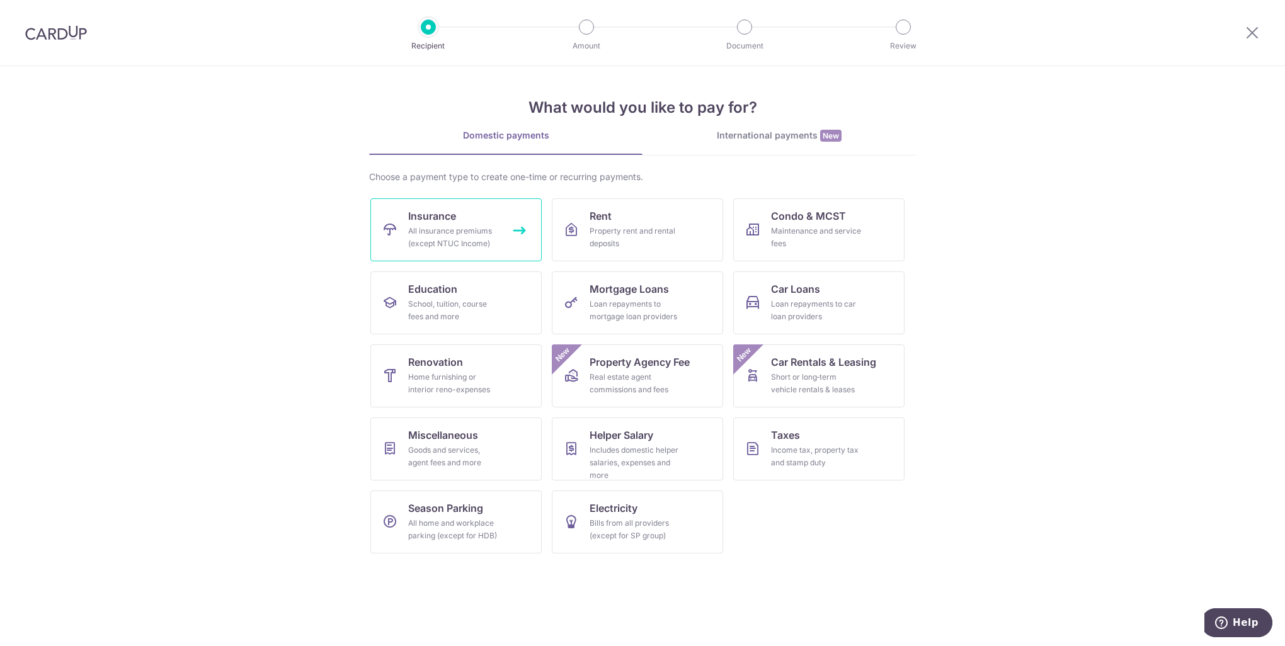
click at [495, 244] on div "All insurance premiums (except NTUC Income)" at bounding box center [453, 237] width 91 height 25
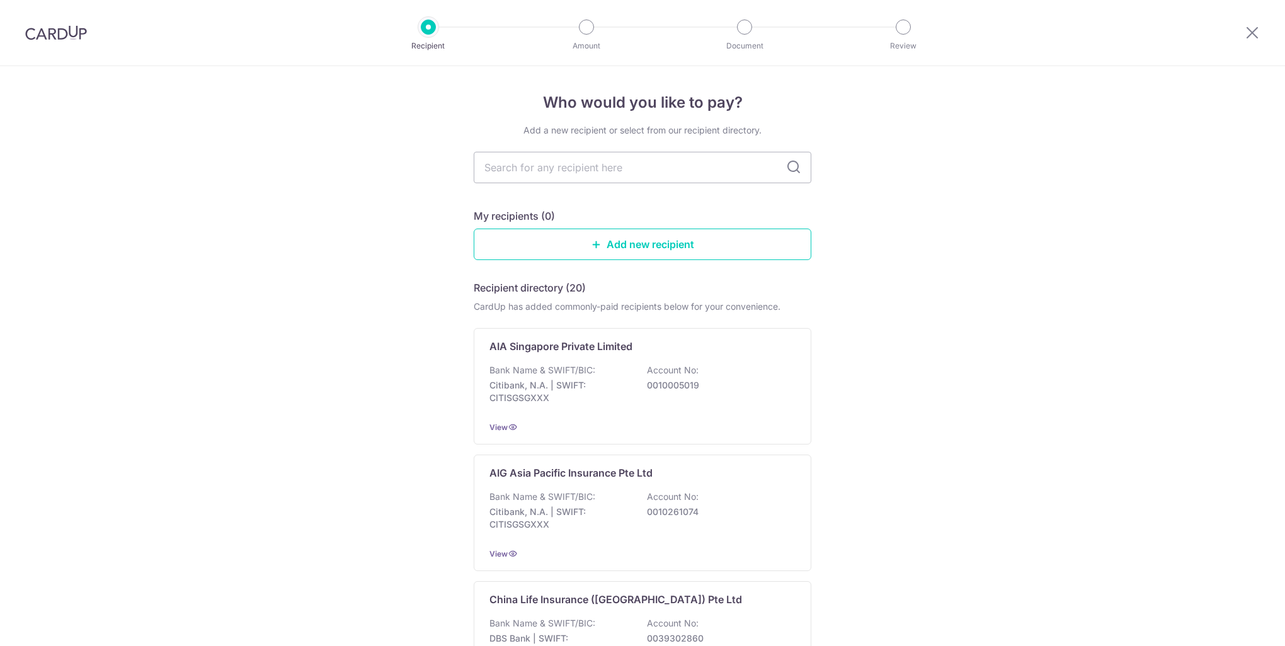
click at [558, 173] on input "text" at bounding box center [643, 168] width 338 height 32
type input "singlife"
